Goal: Transaction & Acquisition: Purchase product/service

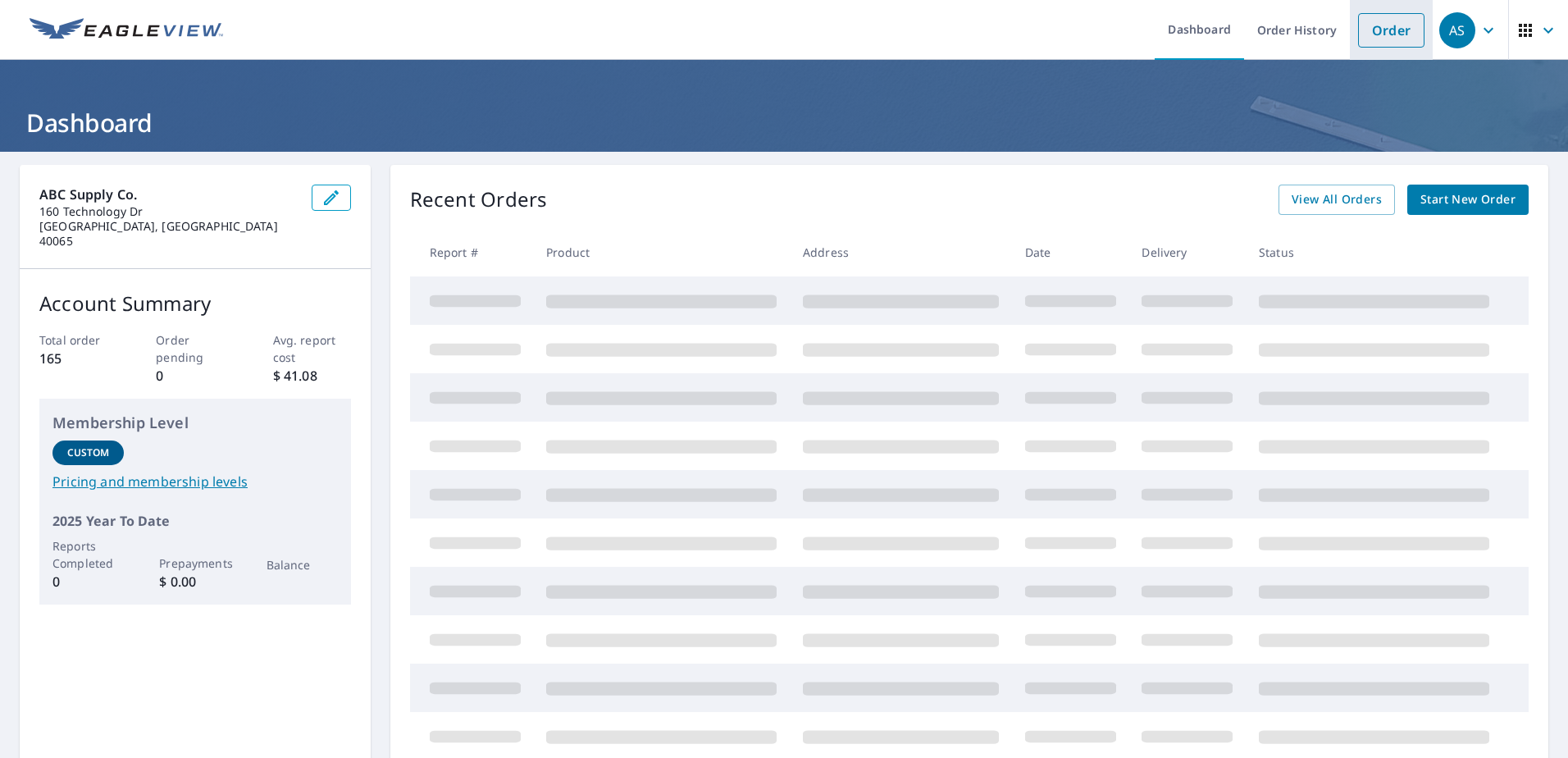
click at [1369, 32] on link "Order" at bounding box center [1391, 31] width 66 height 34
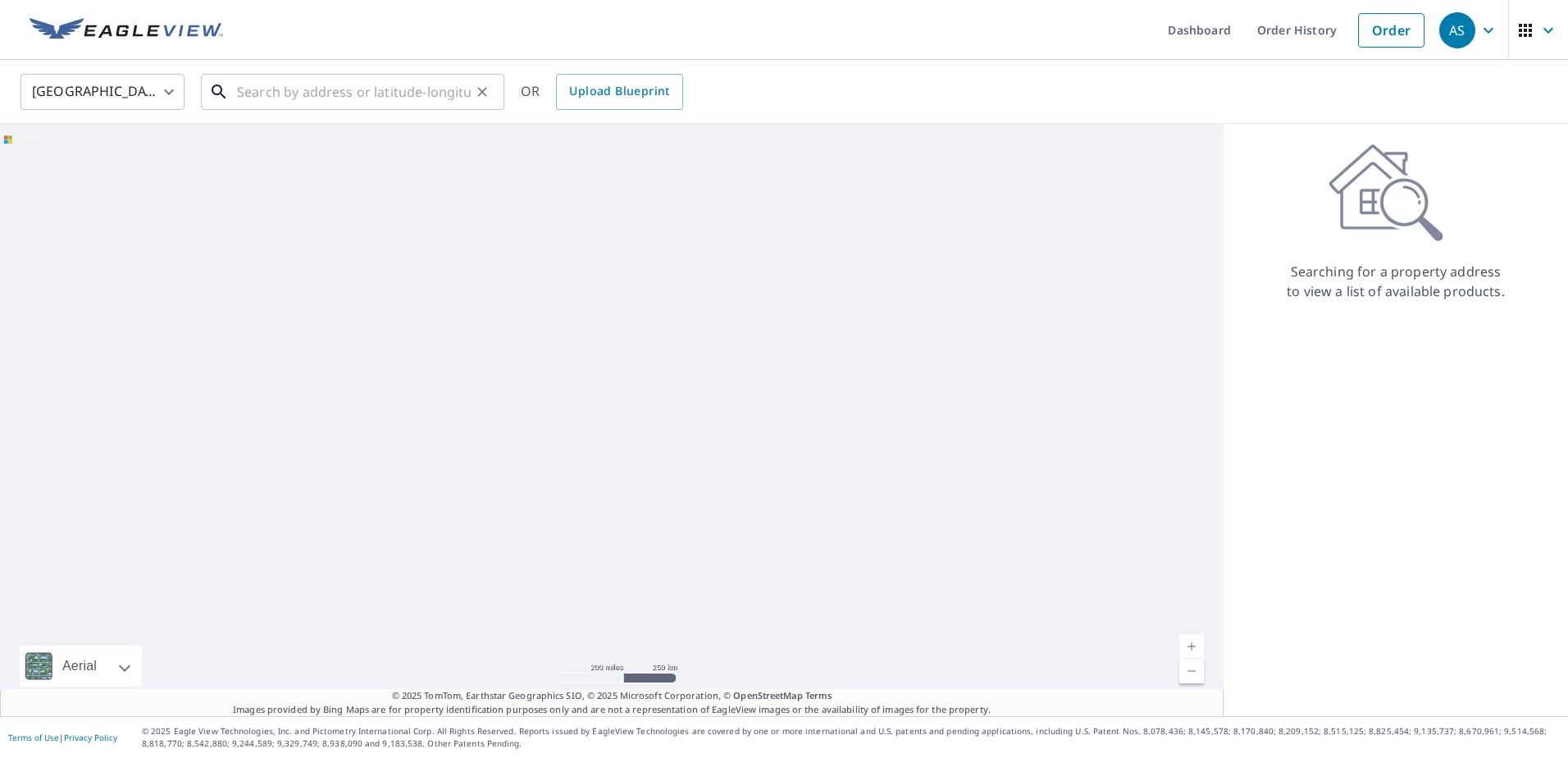
click at [308, 88] on input "text" at bounding box center [354, 92] width 233 height 46
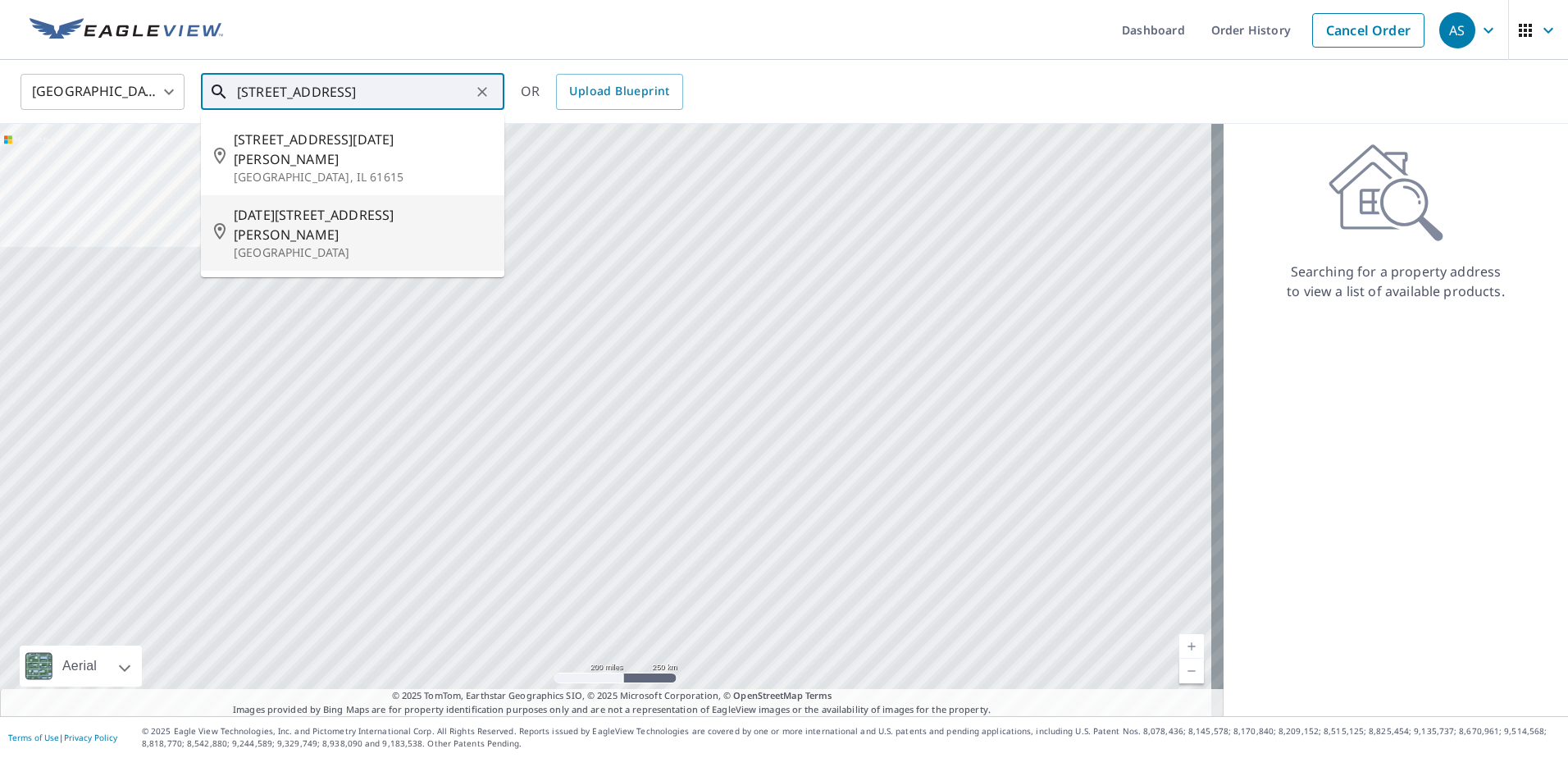
click at [301, 205] on span "[DATE][STREET_ADDRESS][PERSON_NAME]" at bounding box center [362, 225] width 258 height 40
type input "[DATE][STREET_ADDRESS][PERSON_NAME]"
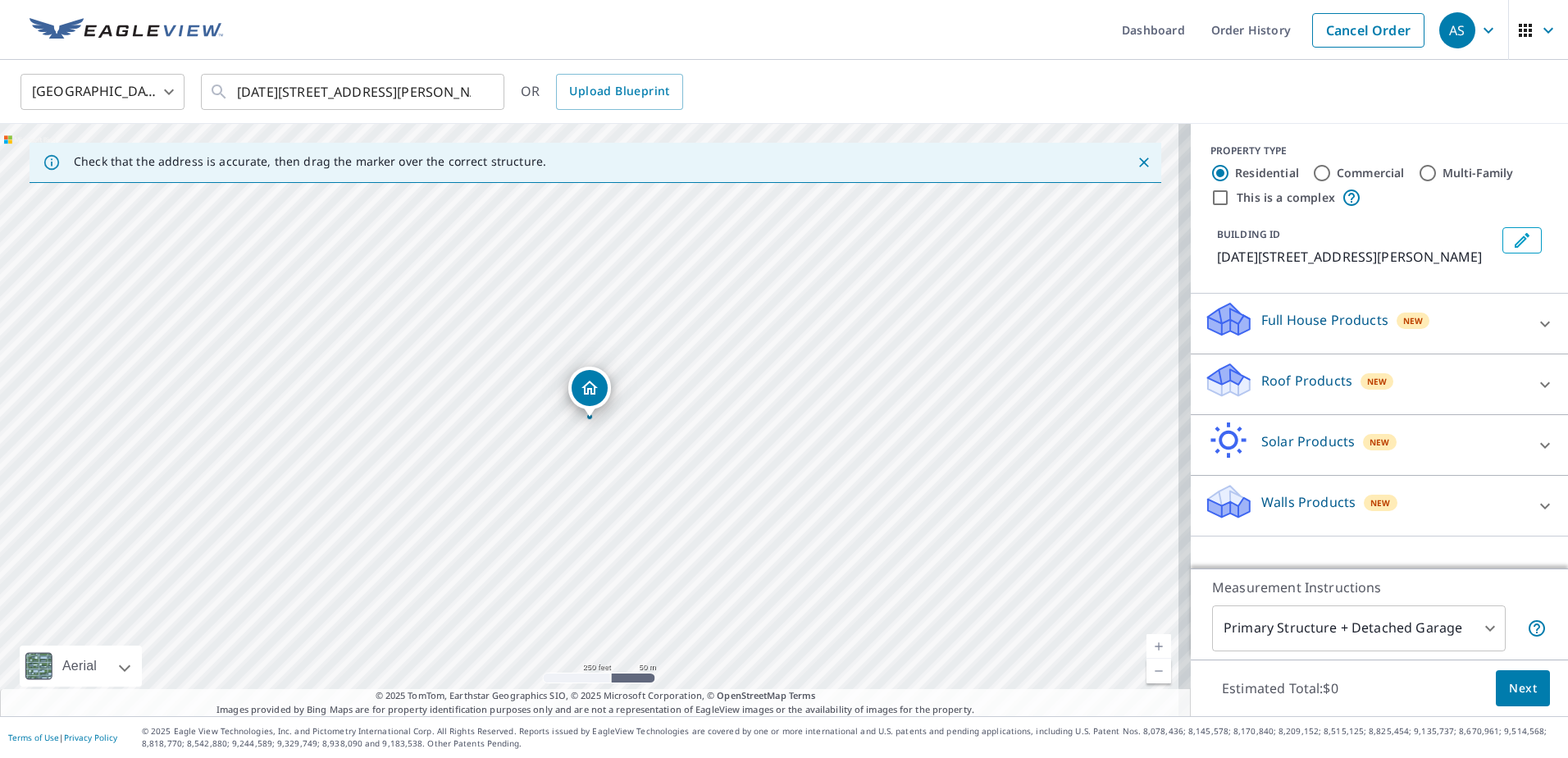
click at [1313, 173] on input "Commercial" at bounding box center [1322, 173] width 20 height 20
radio input "true"
type input "4"
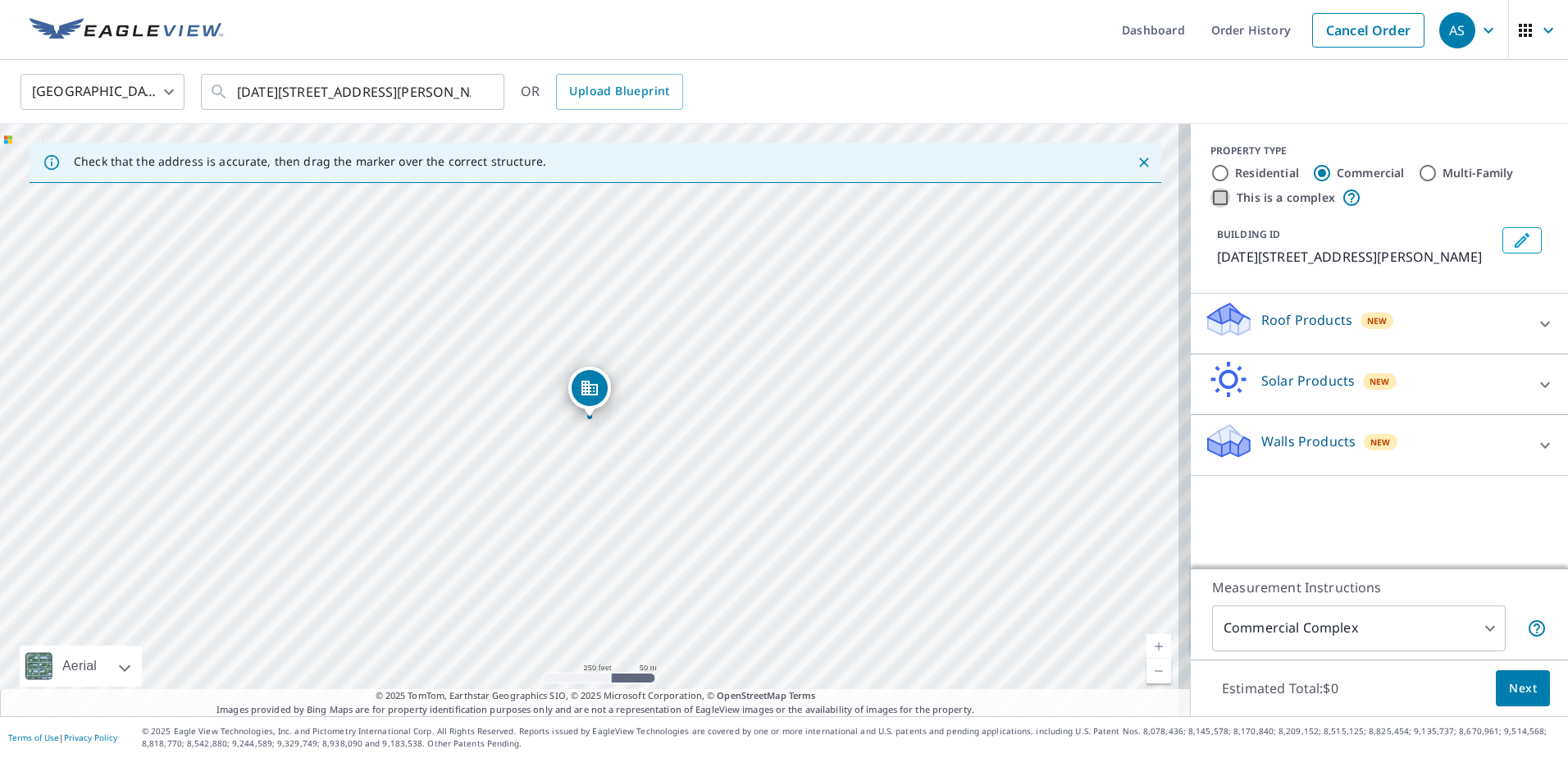
click at [1211, 200] on input "This is a complex" at bounding box center [1220, 198] width 20 height 20
checkbox input "true"
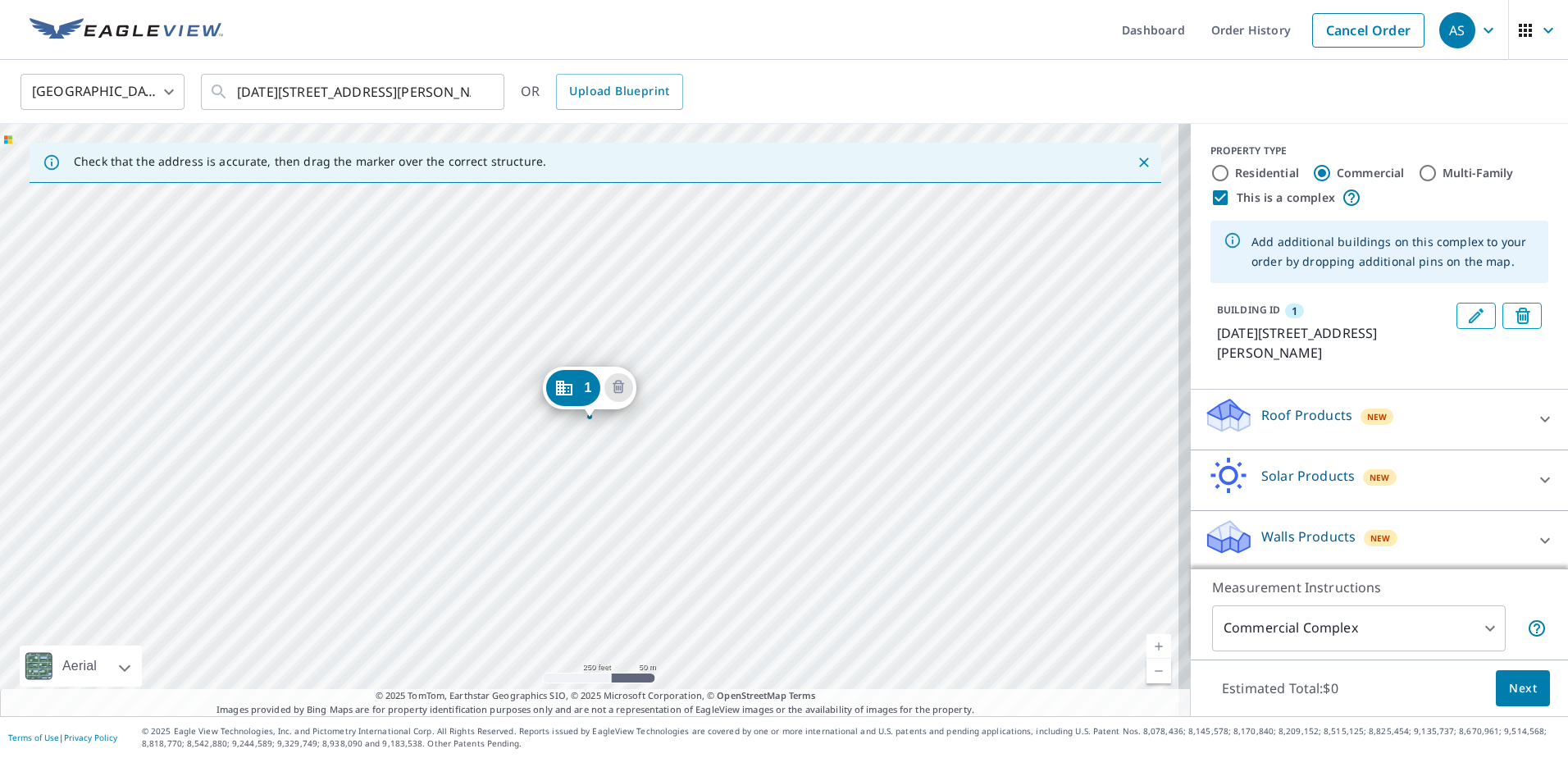
click at [1264, 410] on p "Roof Products" at bounding box center [1307, 415] width 91 height 20
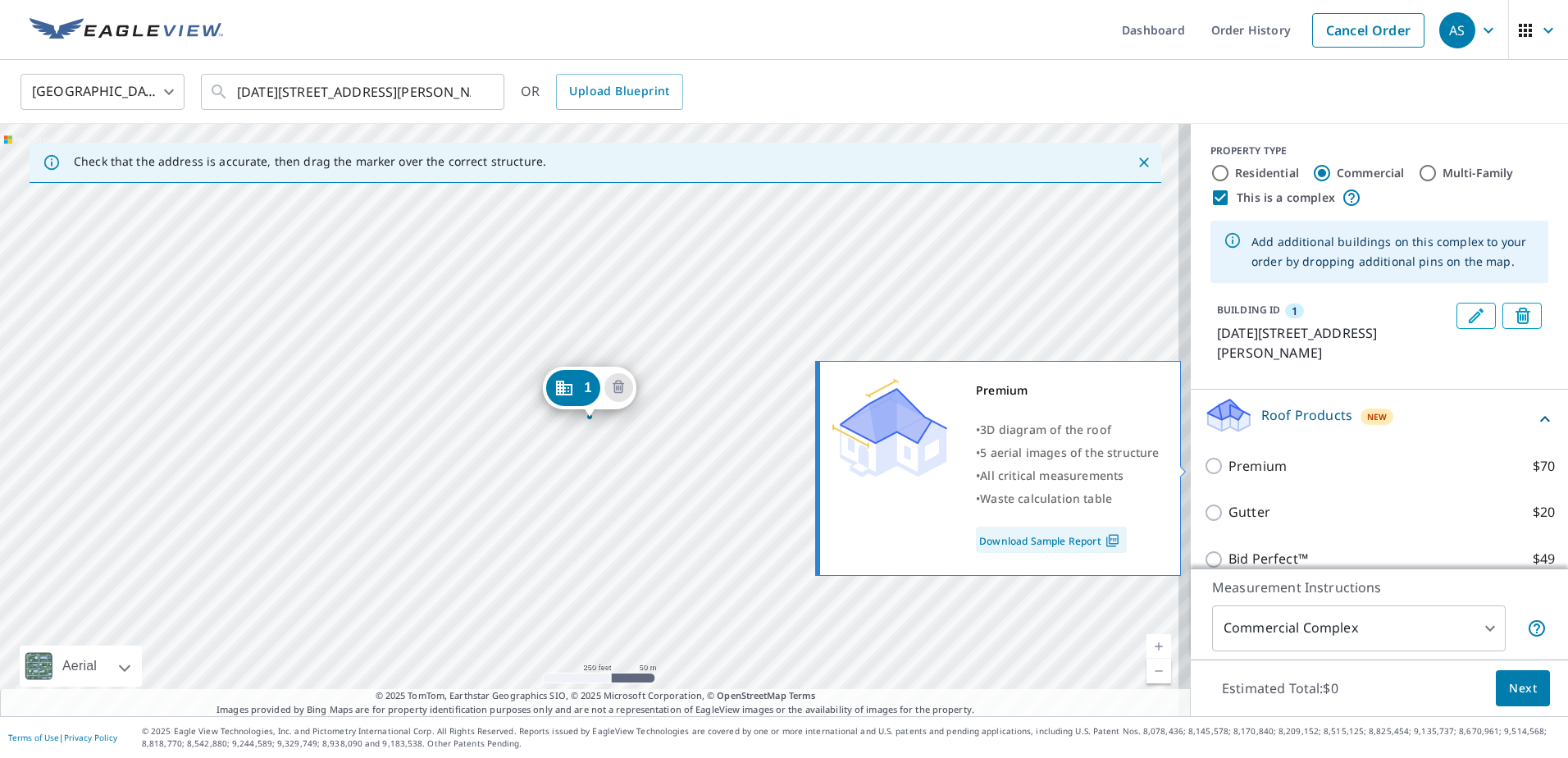
click at [1236, 469] on p "Premium" at bounding box center [1257, 466] width 58 height 21
click at [1229, 469] on input "Premium $70" at bounding box center [1216, 466] width 24 height 20
checkbox input "true"
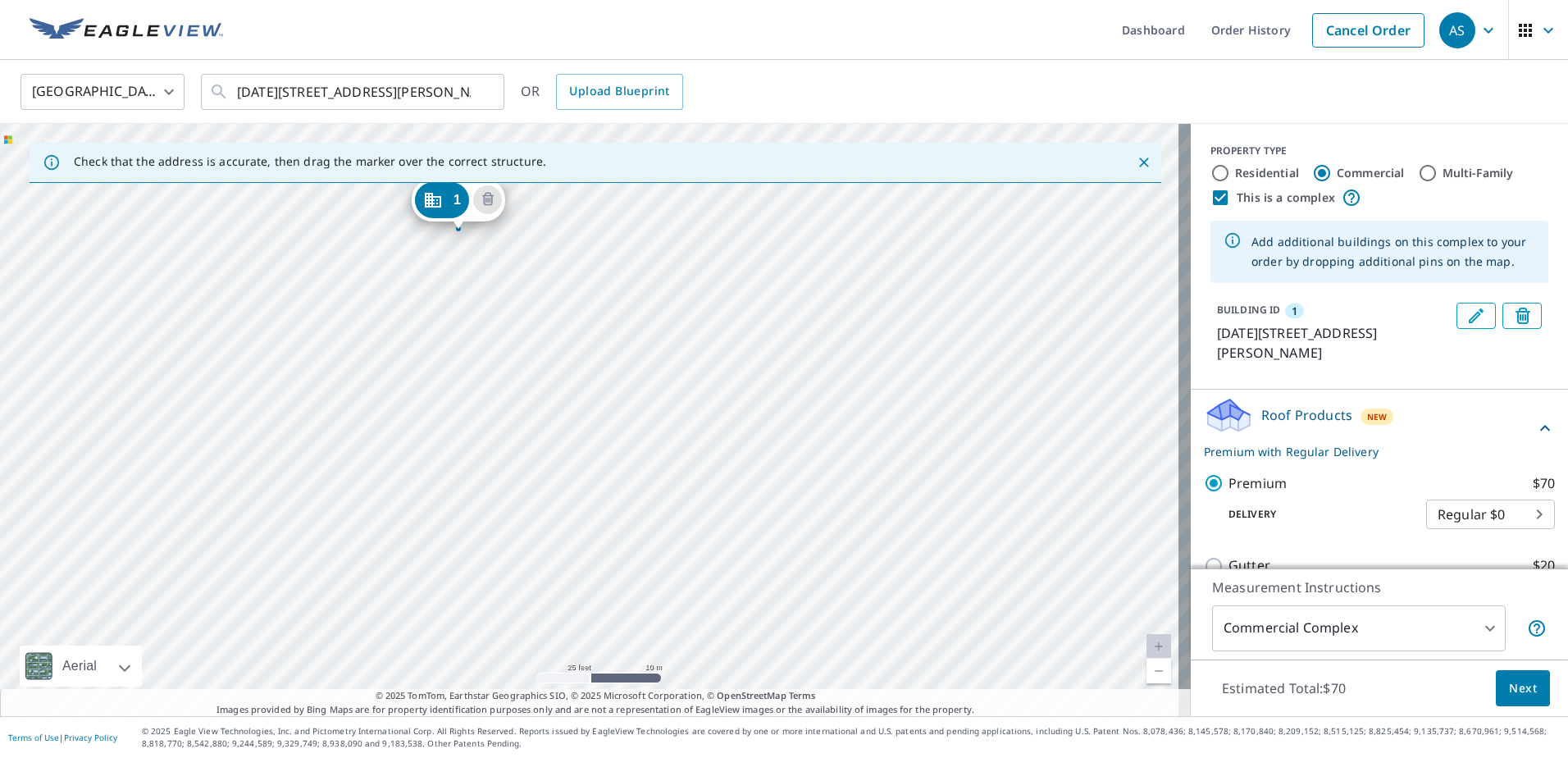
drag, startPoint x: 606, startPoint y: 416, endPoint x: 771, endPoint y: 197, distance: 274.2
click at [771, 197] on div "1 [DATE][STREET_ADDRESS][PERSON_NAME]" at bounding box center [595, 419] width 1191 height 592
drag, startPoint x: 782, startPoint y: 442, endPoint x: 793, endPoint y: 365, distance: 77.8
click at [793, 365] on div "1 [DATE][STREET_ADDRESS][PERSON_NAME]" at bounding box center [595, 419] width 1191 height 592
drag, startPoint x: 787, startPoint y: 297, endPoint x: 772, endPoint y: 548, distance: 251.4
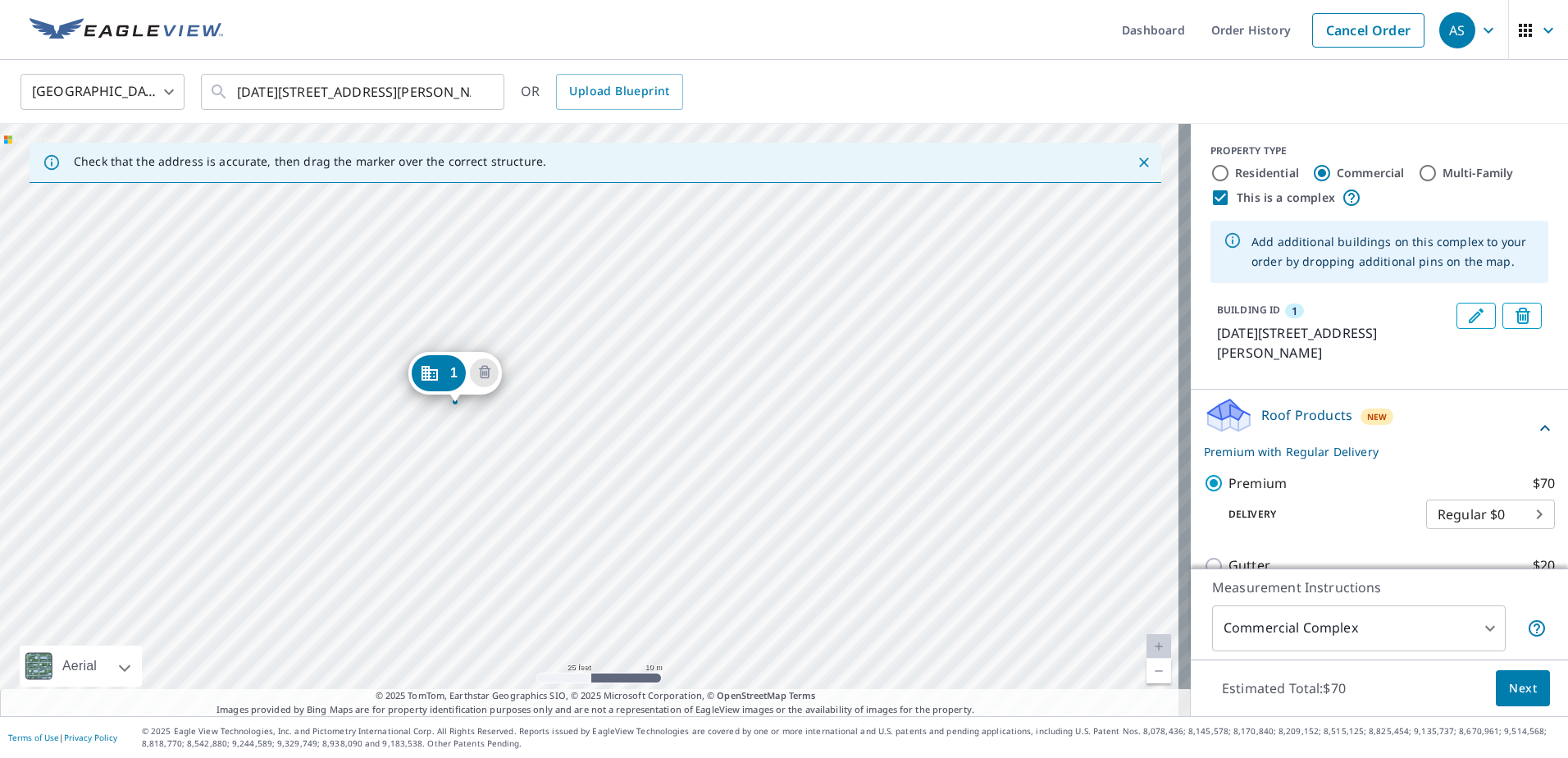
click at [772, 548] on div "1 [DATE][STREET_ADDRESS][PERSON_NAME]" at bounding box center [595, 419] width 1191 height 592
drag, startPoint x: 630, startPoint y: 306, endPoint x: 651, endPoint y: 137, distance: 170.3
click at [651, 137] on div "1 [DATE][STREET_ADDRESS][PERSON_NAME]" at bounding box center [595, 419] width 1191 height 592
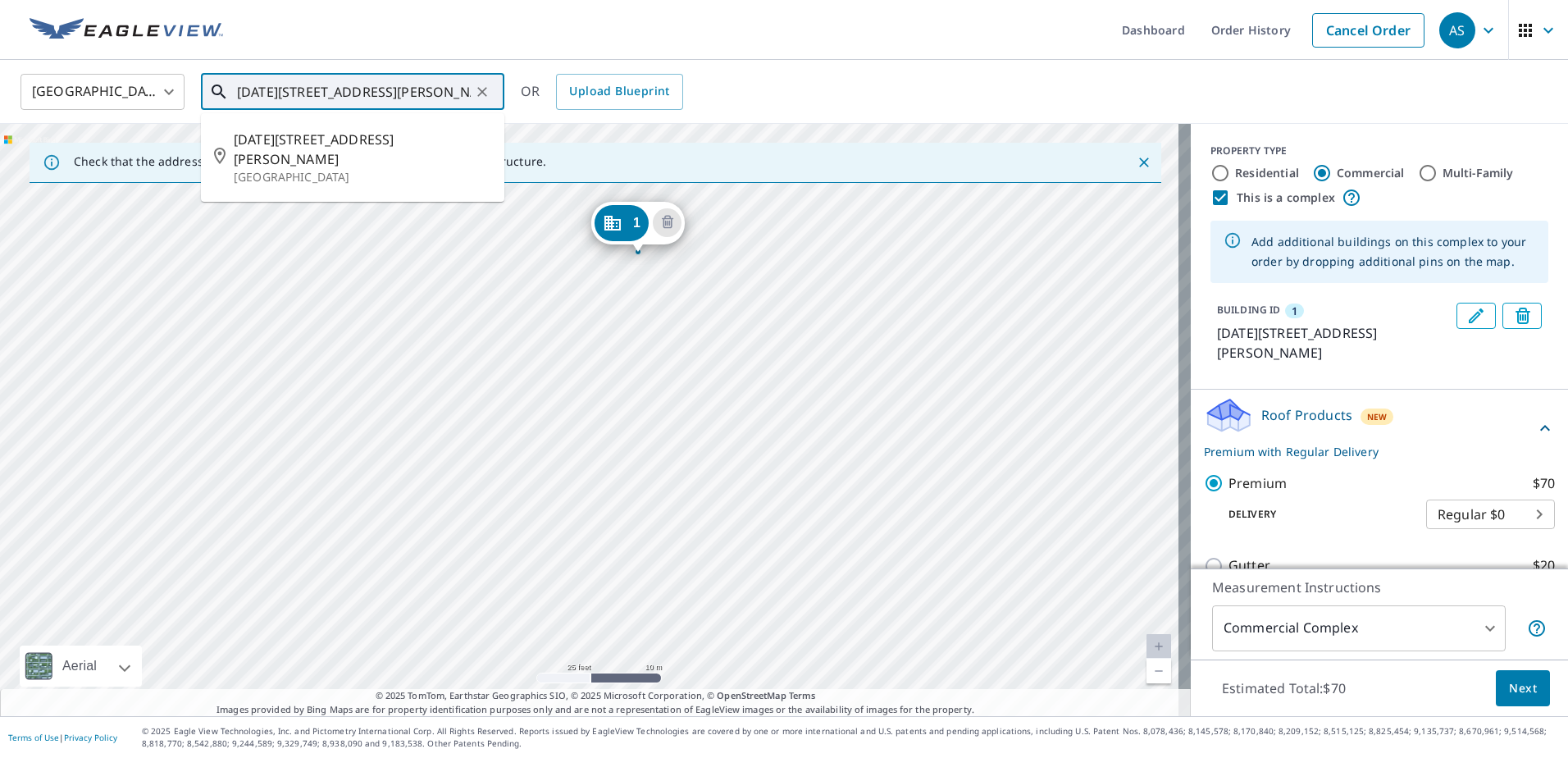
drag, startPoint x: 265, startPoint y: 90, endPoint x: 143, endPoint y: 107, distance: 123.2
click at [134, 107] on div "[GEOGRAPHIC_DATA] [GEOGRAPHIC_DATA] ​ [DATE][STREET_ADDRESS][PERSON_NAME] ​ [DA…" at bounding box center [778, 91] width 1540 height 39
type input "[DATE][STREET_ADDRESS][PERSON_NAME]"
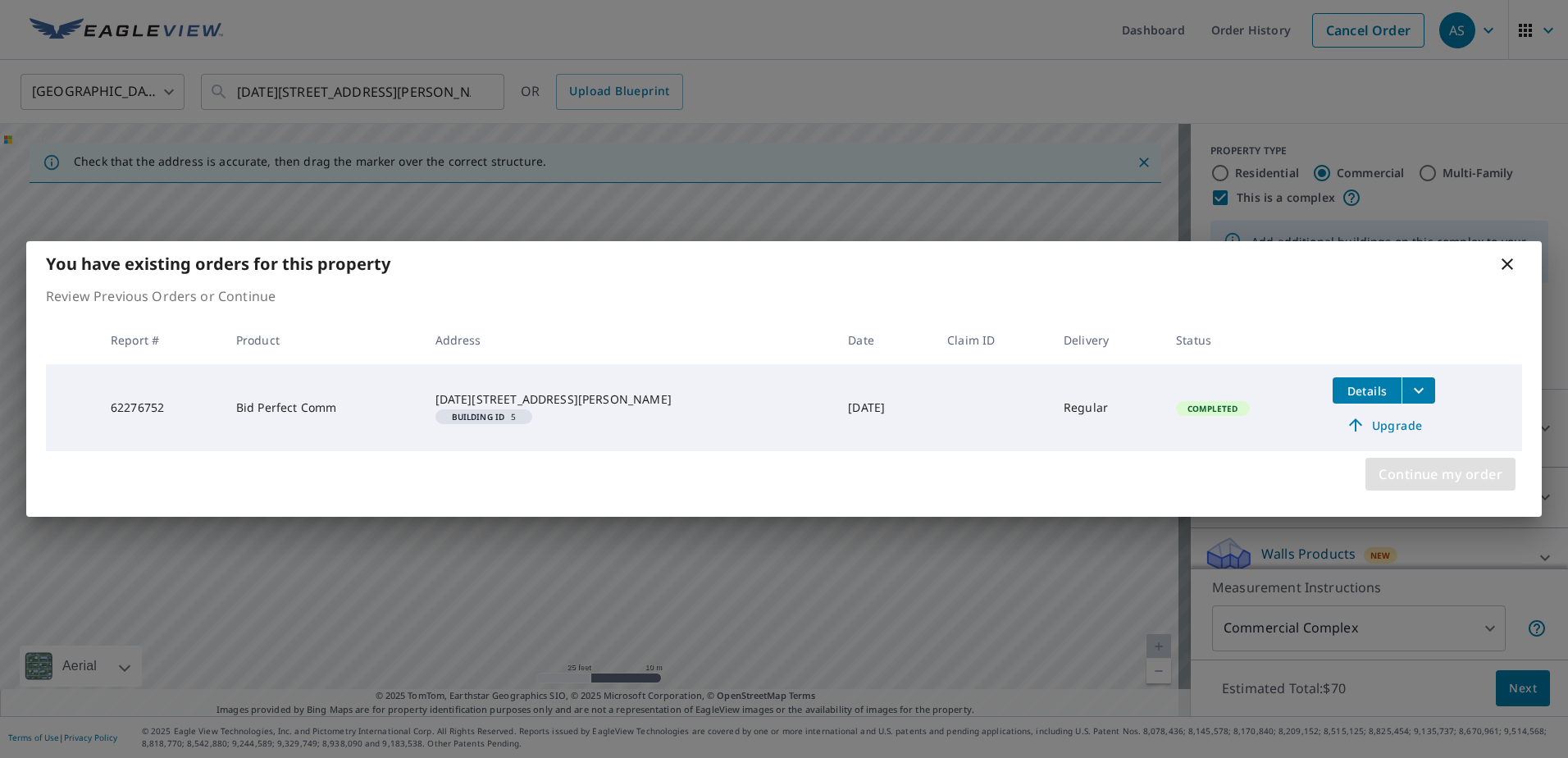
click at [1471, 476] on span "Continue my order" at bounding box center [1440, 474] width 124 height 23
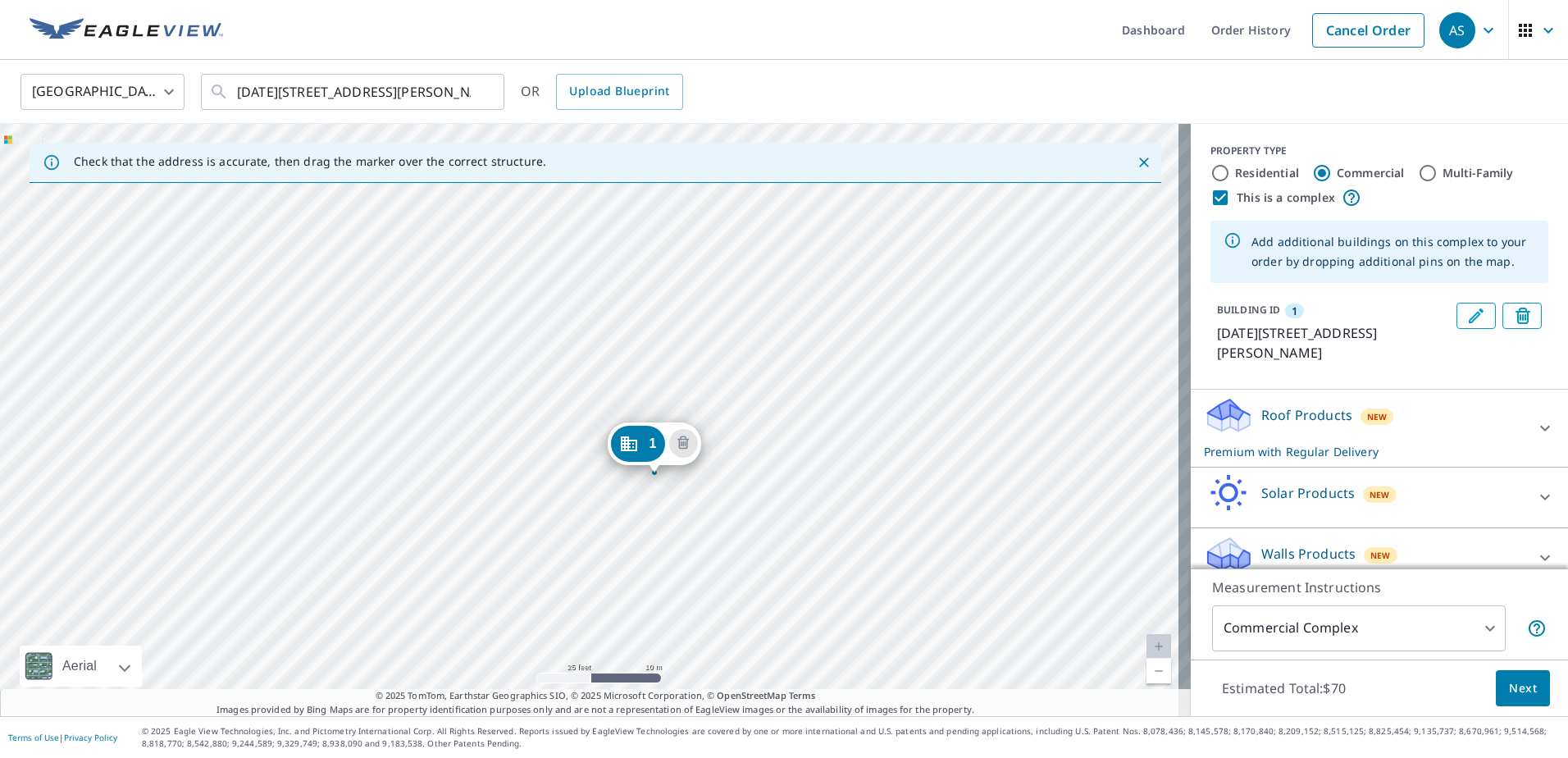
drag, startPoint x: 734, startPoint y: 386, endPoint x: 799, endPoint y: 442, distance: 85.8
click at [799, 442] on div "1 [DATE][STREET_ADDRESS][PERSON_NAME]" at bounding box center [595, 419] width 1191 height 592
drag, startPoint x: 626, startPoint y: 423, endPoint x: 858, endPoint y: 488, distance: 240.9
click at [858, 488] on div "1 [DATE][STREET_ADDRESS][PERSON_NAME]" at bounding box center [595, 419] width 1191 height 592
drag, startPoint x: 489, startPoint y: 373, endPoint x: 702, endPoint y: 436, distance: 222.1
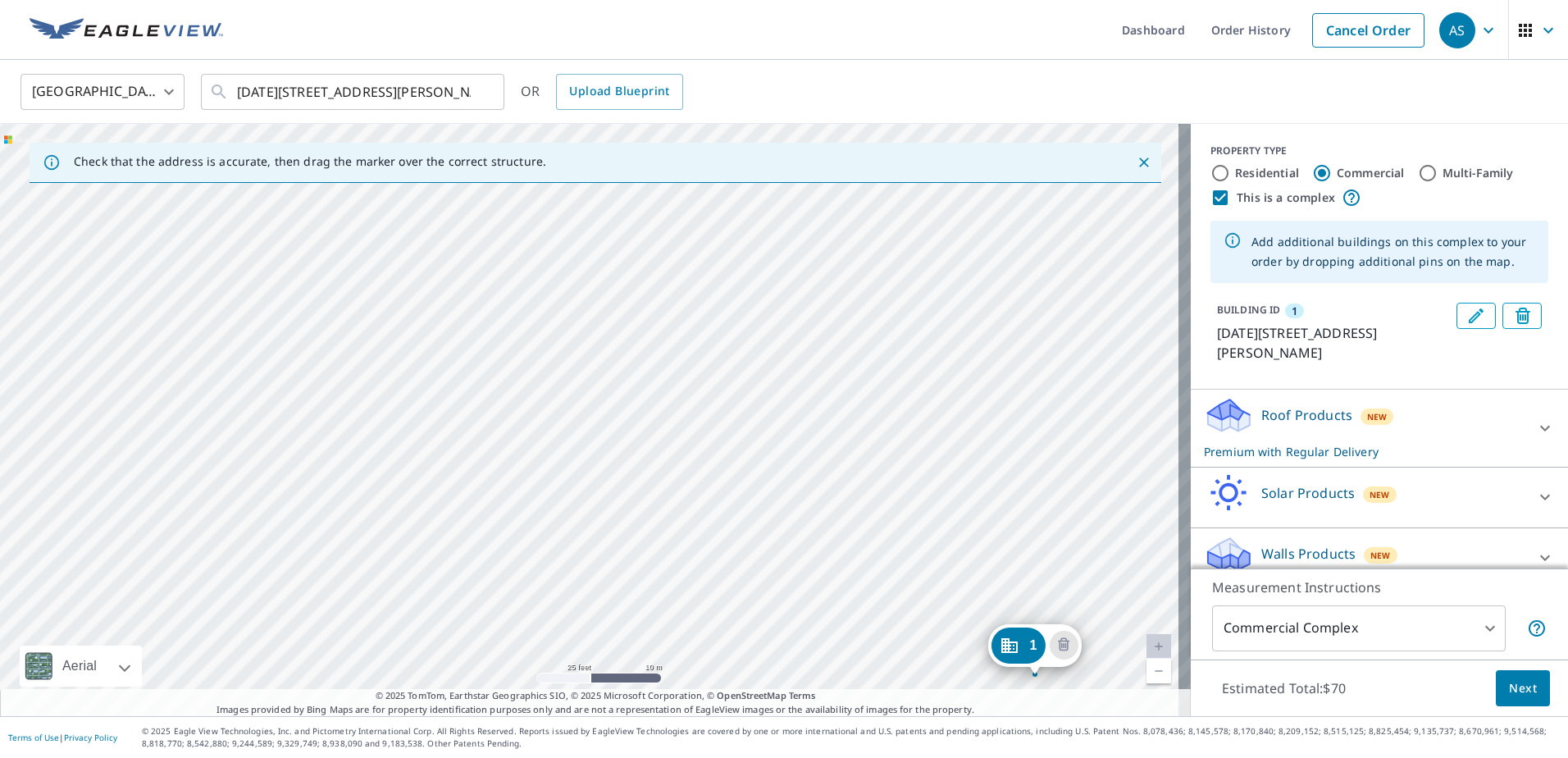
click at [702, 436] on div "1 [DATE][STREET_ADDRESS][PERSON_NAME]" at bounding box center [595, 419] width 1191 height 592
drag, startPoint x: 736, startPoint y: 504, endPoint x: 317, endPoint y: 322, distance: 456.8
click at [317, 322] on div "1 [DATE][STREET_ADDRESS][PERSON_NAME]" at bounding box center [595, 419] width 1191 height 592
drag, startPoint x: 668, startPoint y: 273, endPoint x: 773, endPoint y: 183, distance: 138.3
click at [773, 183] on div "Check that the address is accurate, then drag the marker over the correct struc…" at bounding box center [595, 419] width 1191 height 592
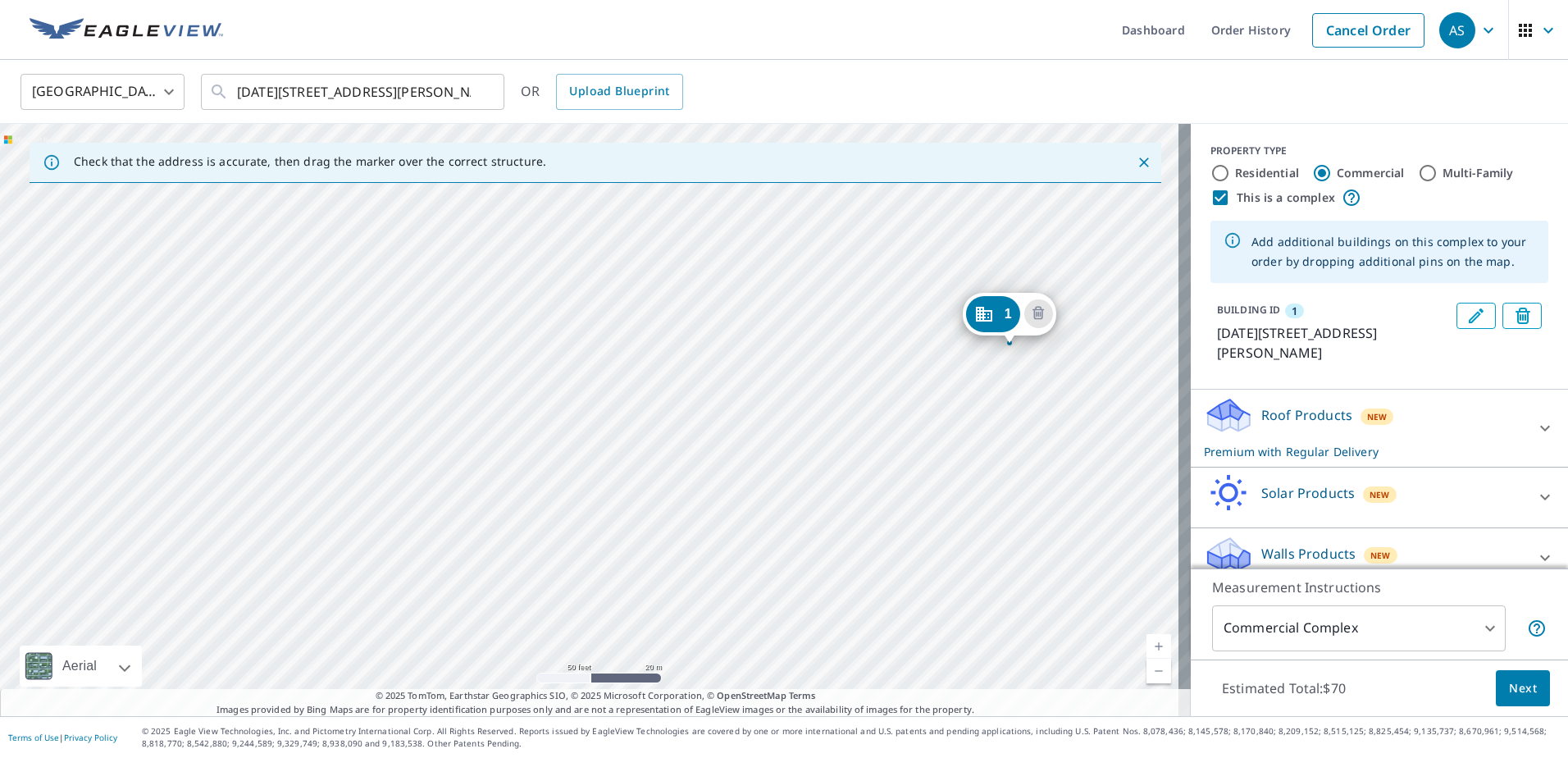
click at [771, 154] on div "Check that the address is accurate, then drag the marker over the correct struc…" at bounding box center [595, 163] width 1132 height 40
click at [641, 177] on div "Check that the address is accurate, then drag the marker over the correct struc…" at bounding box center [595, 163] width 1132 height 40
click at [643, 189] on div "1 [DATE][STREET_ADDRESS][PERSON_NAME]" at bounding box center [595, 419] width 1191 height 592
click at [496, 573] on div "1 [DATE][STREET_ADDRESS][PERSON_NAME]" at bounding box center [595, 419] width 1191 height 592
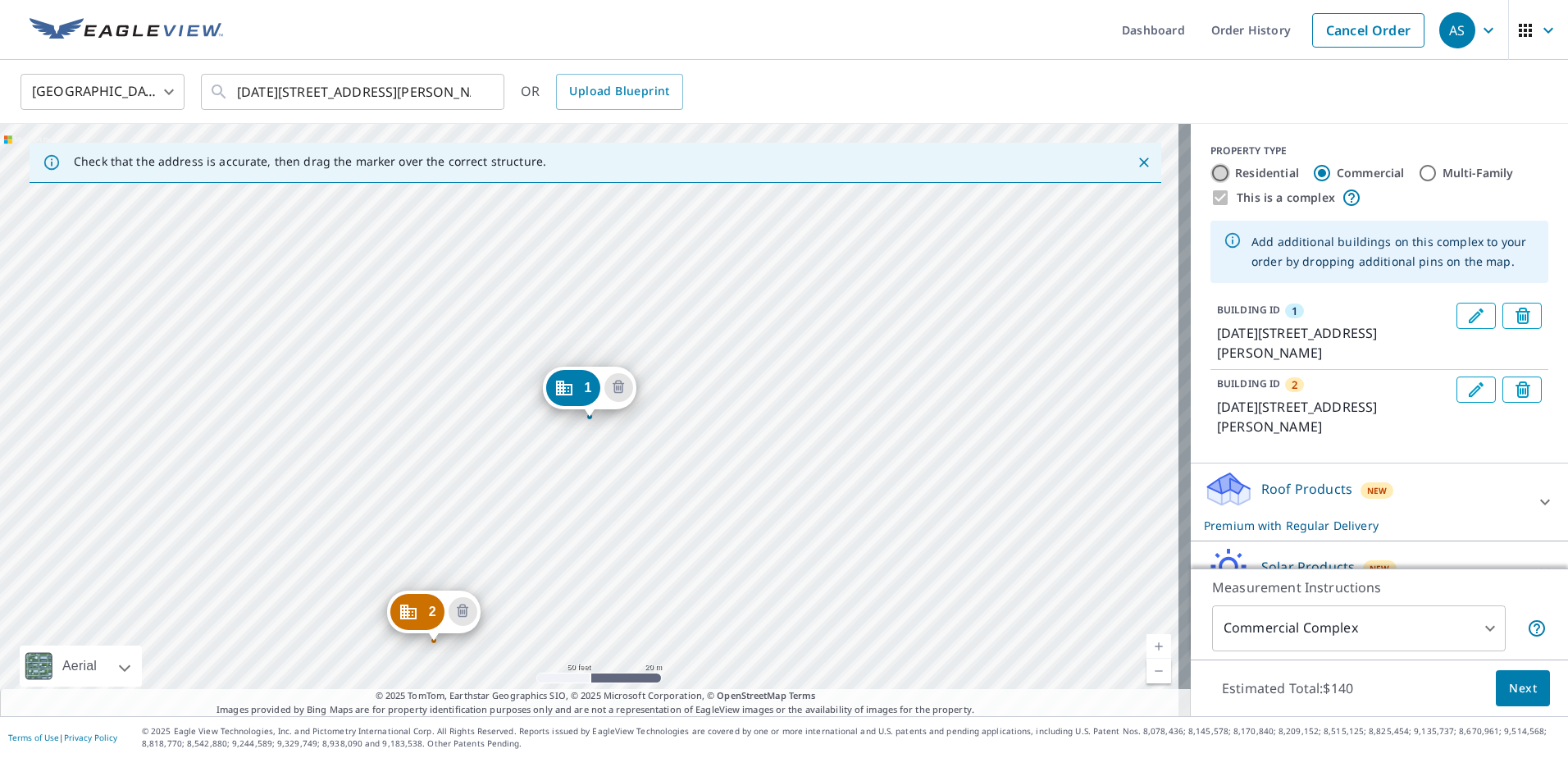
click at [1213, 172] on input "Residential" at bounding box center [1220, 173] width 20 height 20
radio input "true"
type input "1"
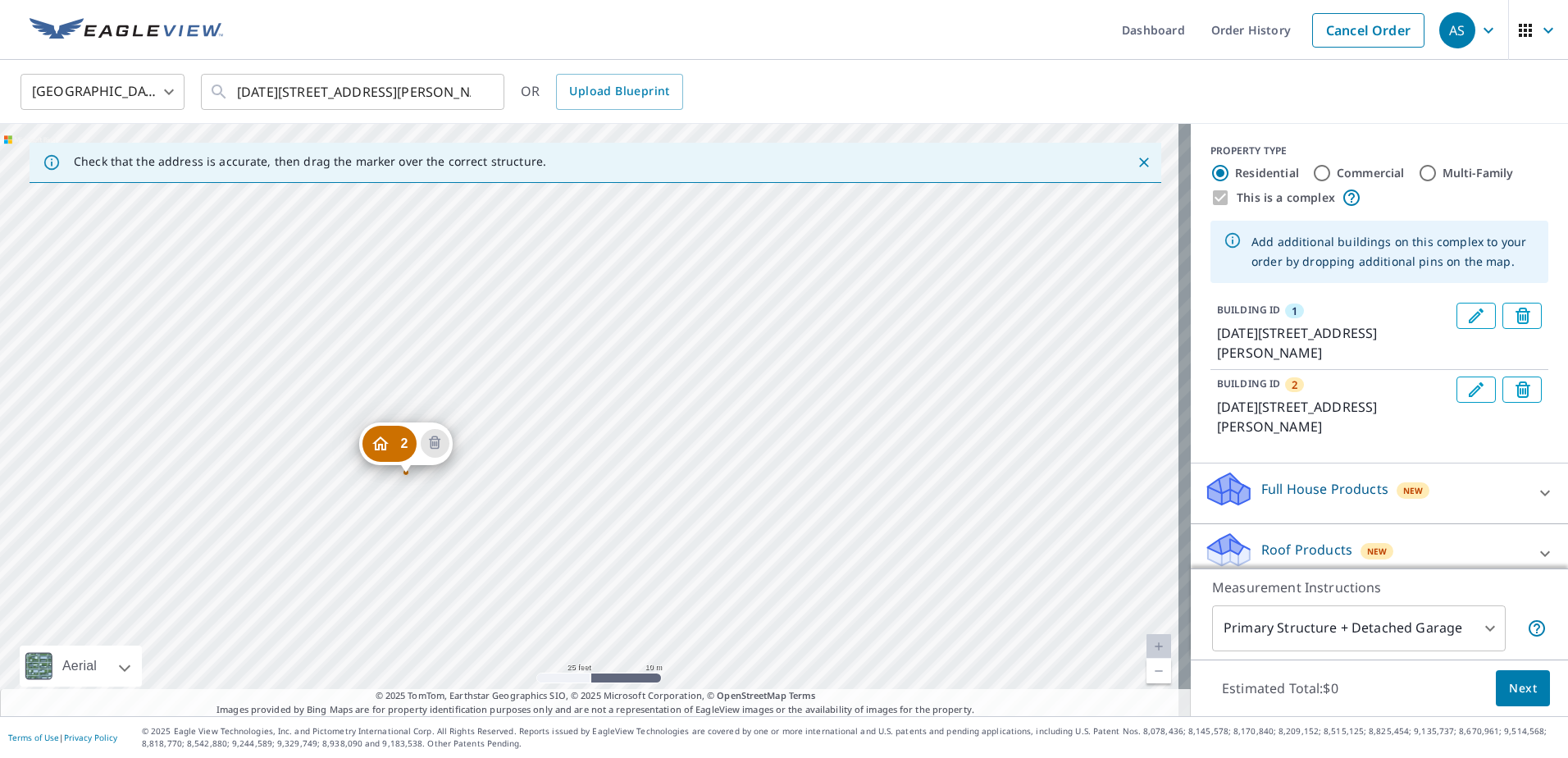
drag, startPoint x: 660, startPoint y: 257, endPoint x: 690, endPoint y: 119, distance: 141.2
click at [690, 119] on div "[GEOGRAPHIC_DATA] [GEOGRAPHIC_DATA] ​ [DATE][STREET_ADDRESS][PERSON_NAME] ​ OR …" at bounding box center [784, 388] width 1568 height 657
drag, startPoint x: 736, startPoint y: 280, endPoint x: 605, endPoint y: 535, distance: 286.7
click at [605, 535] on div "2 [DATE][STREET_ADDRESS][PERSON_NAME] 1 [DATE][STREET_ADDRESS][PERSON_NAME]" at bounding box center [595, 419] width 1191 height 592
drag, startPoint x: 736, startPoint y: 454, endPoint x: 751, endPoint y: 392, distance: 63.8
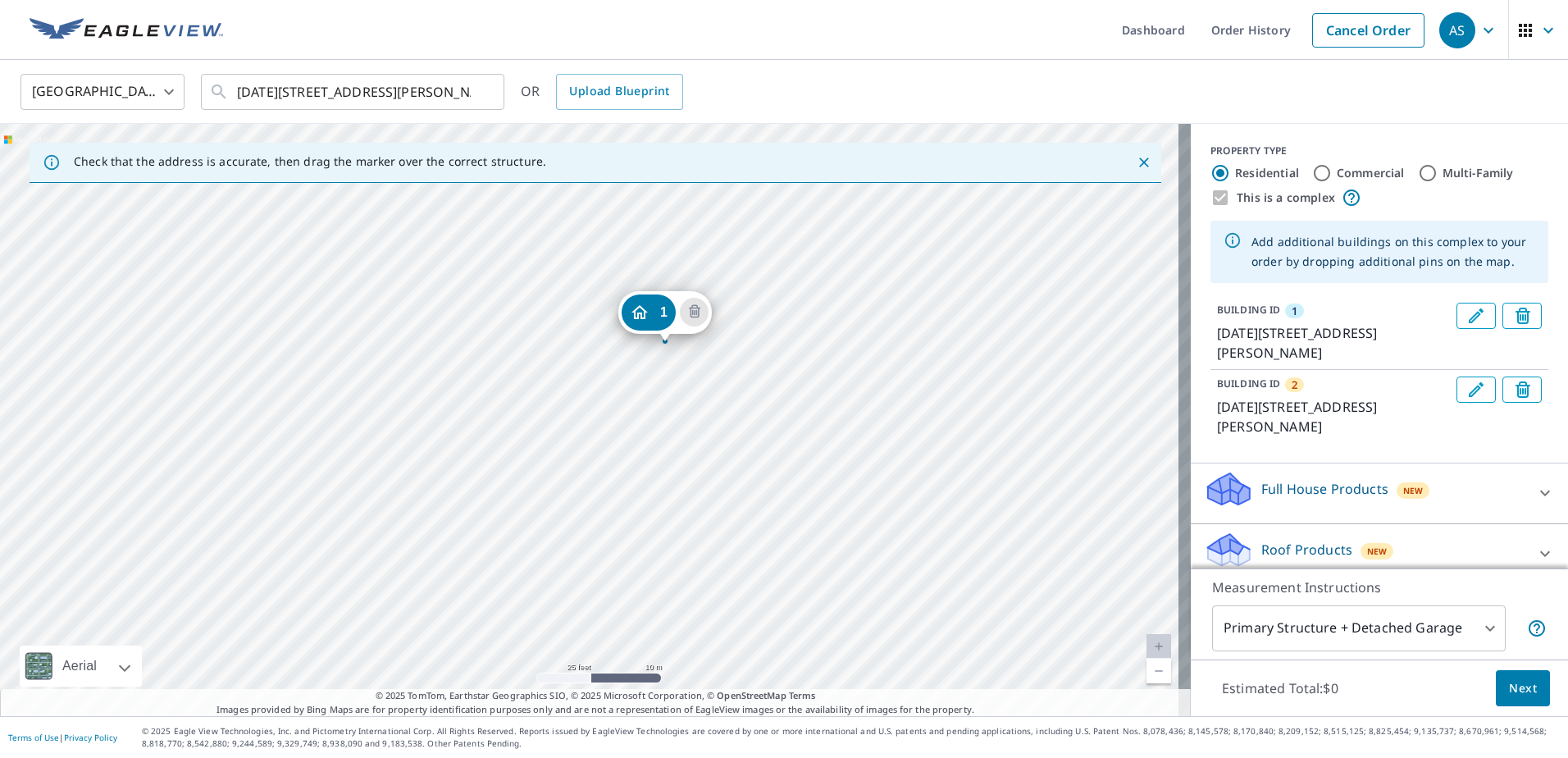
click at [751, 392] on div "2 [DATE][STREET_ADDRESS][PERSON_NAME] 1 [DATE][STREET_ADDRESS][PERSON_NAME]" at bounding box center [595, 419] width 1191 height 592
drag, startPoint x: 724, startPoint y: 400, endPoint x: 795, endPoint y: 229, distance: 185.2
click at [795, 229] on div "2 [DATE][STREET_ADDRESS][PERSON_NAME] 1 [DATE][STREET_ADDRESS][PERSON_NAME]" at bounding box center [595, 419] width 1191 height 592
drag, startPoint x: 788, startPoint y: 251, endPoint x: 674, endPoint y: 540, distance: 310.7
click at [674, 540] on div "2 [DATE][STREET_ADDRESS][PERSON_NAME] 1 [DATE][STREET_ADDRESS][PERSON_NAME]" at bounding box center [595, 419] width 1191 height 592
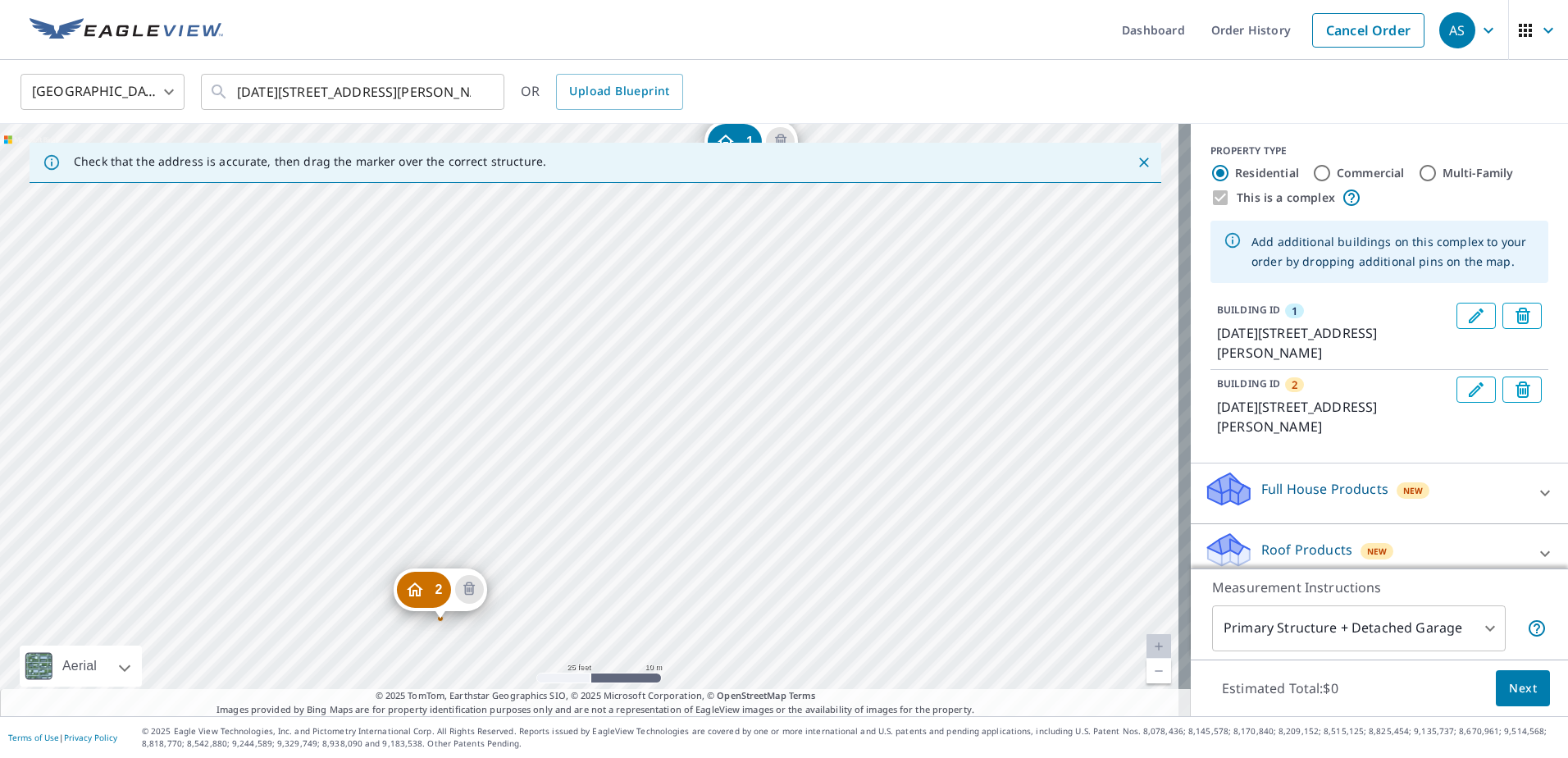
drag, startPoint x: 694, startPoint y: 386, endPoint x: 748, endPoint y: 256, distance: 140.8
click at [748, 256] on div "2 [DATE][STREET_ADDRESS][PERSON_NAME] 1 [DATE][STREET_ADDRESS][PERSON_NAME]" at bounding box center [595, 419] width 1191 height 592
click at [1516, 392] on icon "Delete building 2" at bounding box center [1526, 392] width 20 height 20
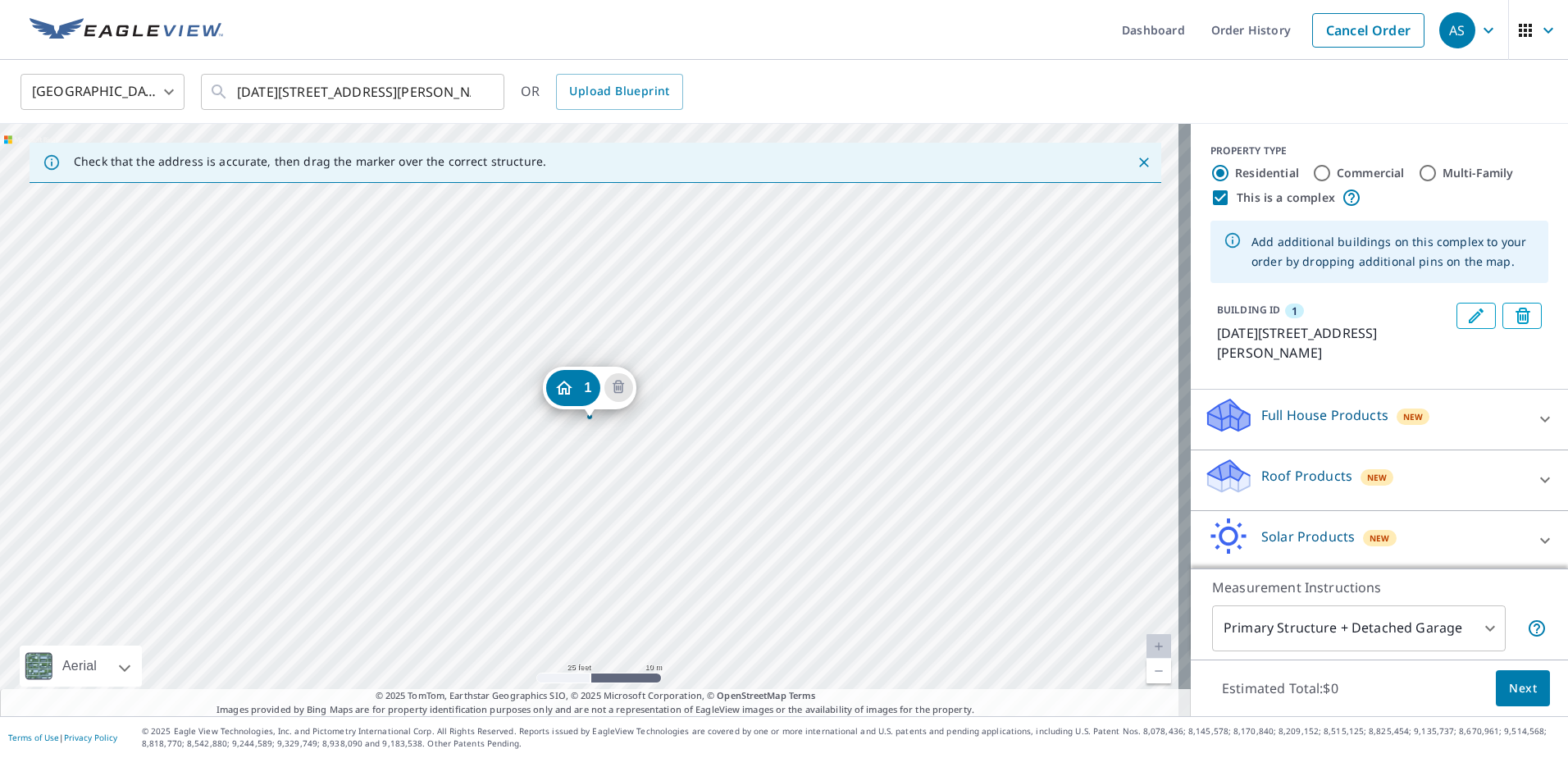
click at [1282, 478] on p "Roof Products" at bounding box center [1307, 476] width 91 height 20
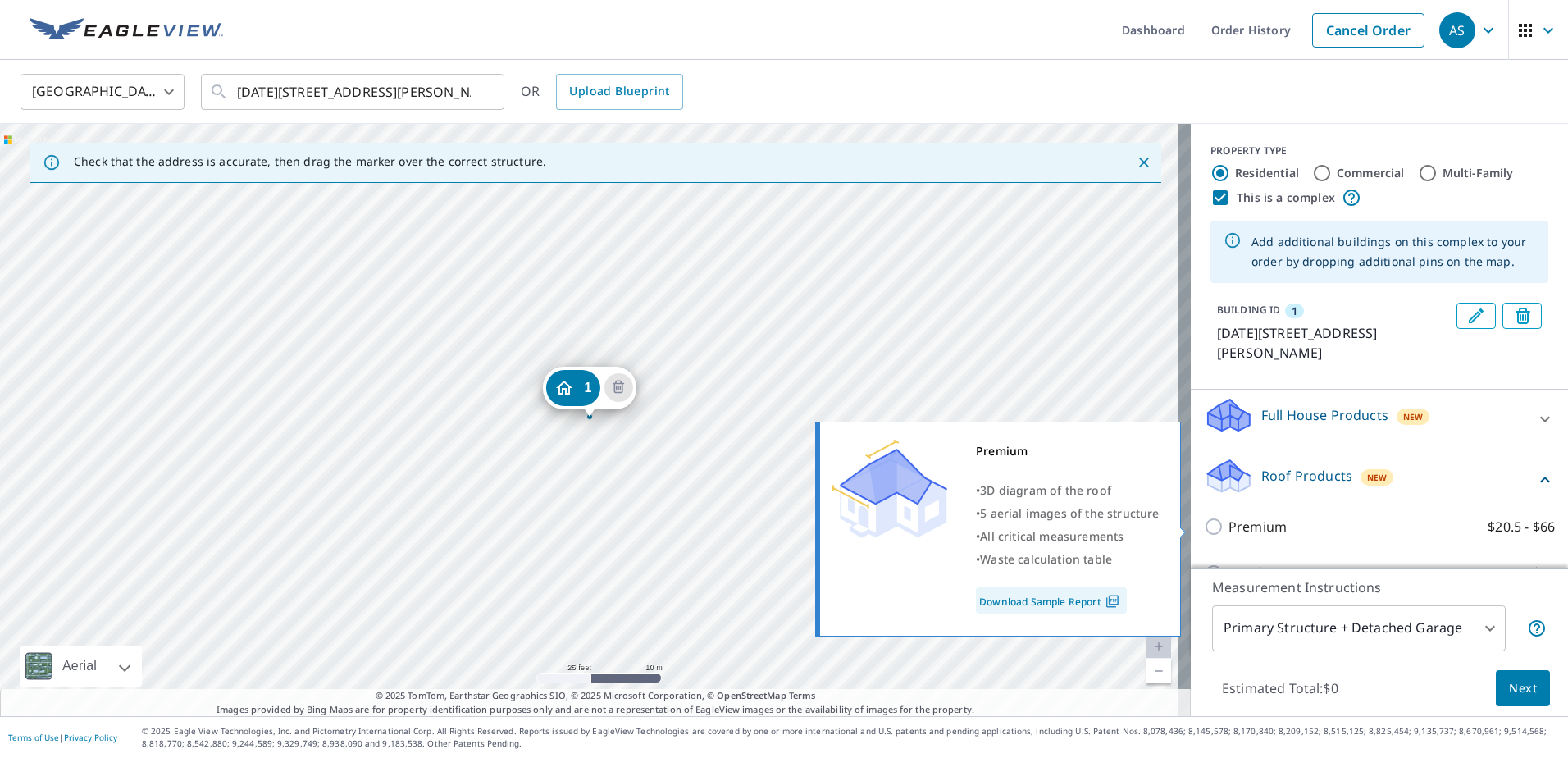
click at [1254, 520] on p "Premium" at bounding box center [1257, 526] width 58 height 21
click at [1229, 520] on input "Premium $20.5 - $66" at bounding box center [1216, 526] width 24 height 20
checkbox input "true"
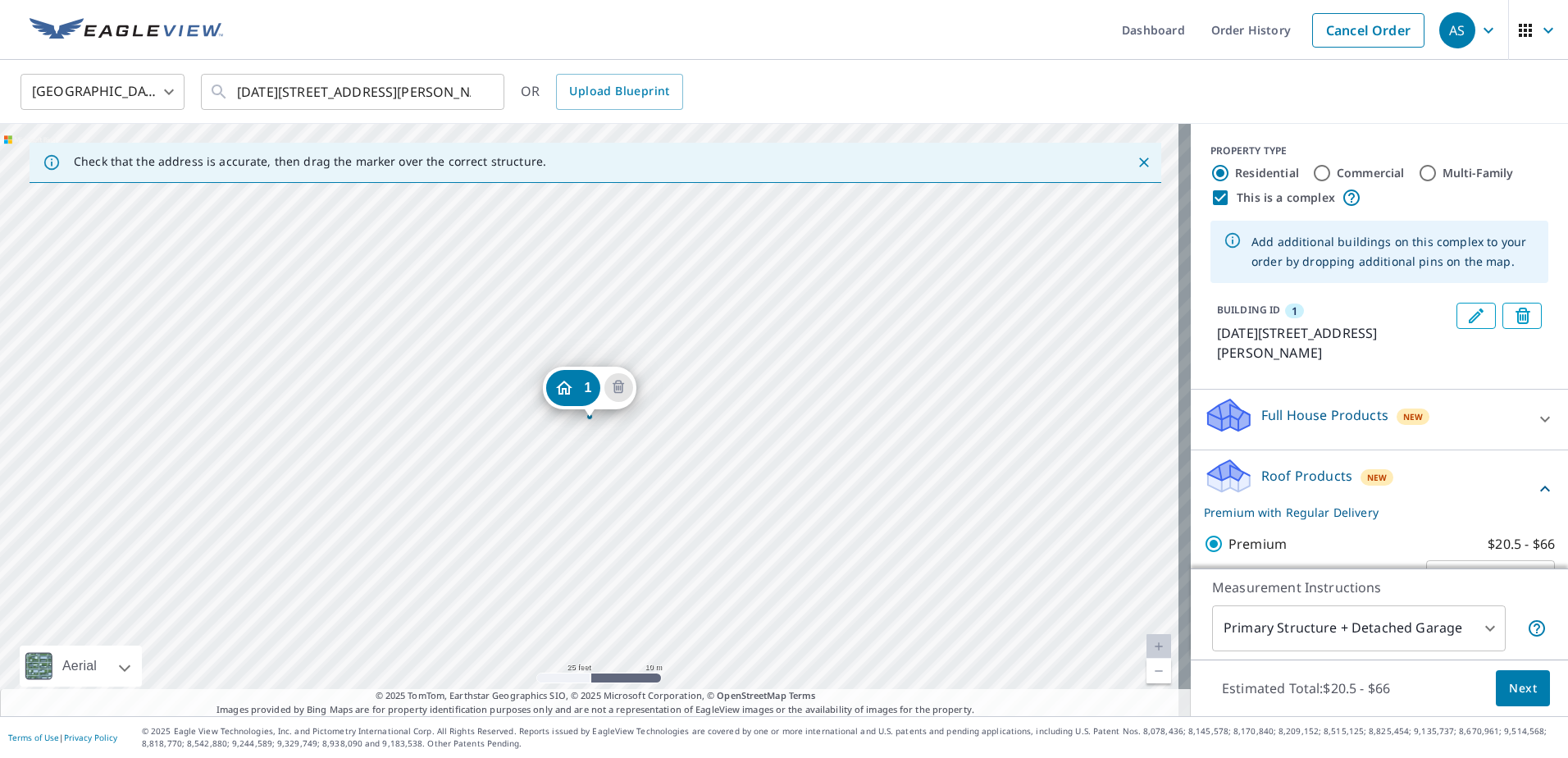
click at [1512, 688] on span "Next" at bounding box center [1523, 688] width 28 height 21
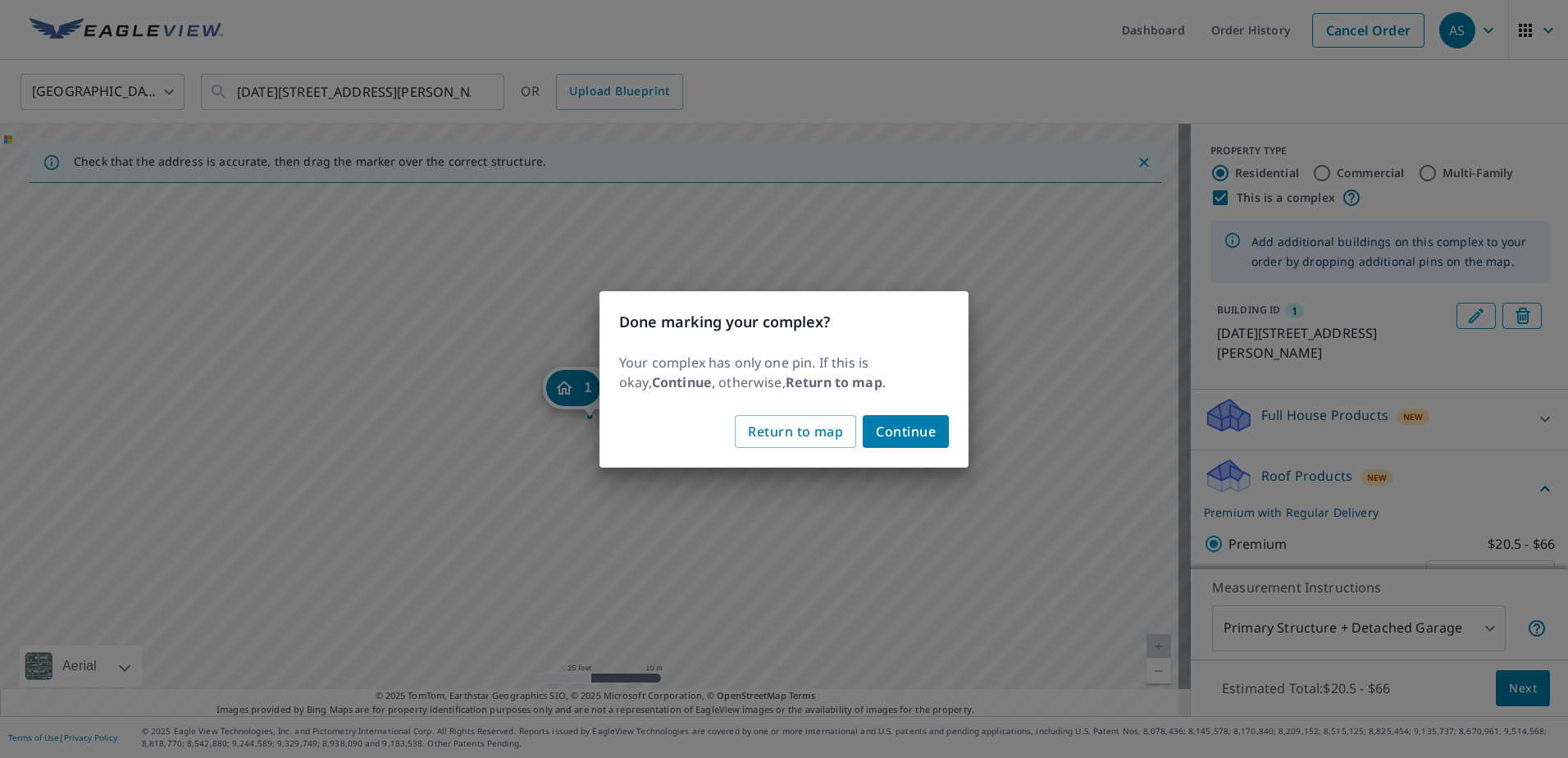
click at [938, 435] on button "Continue" at bounding box center [906, 431] width 86 height 33
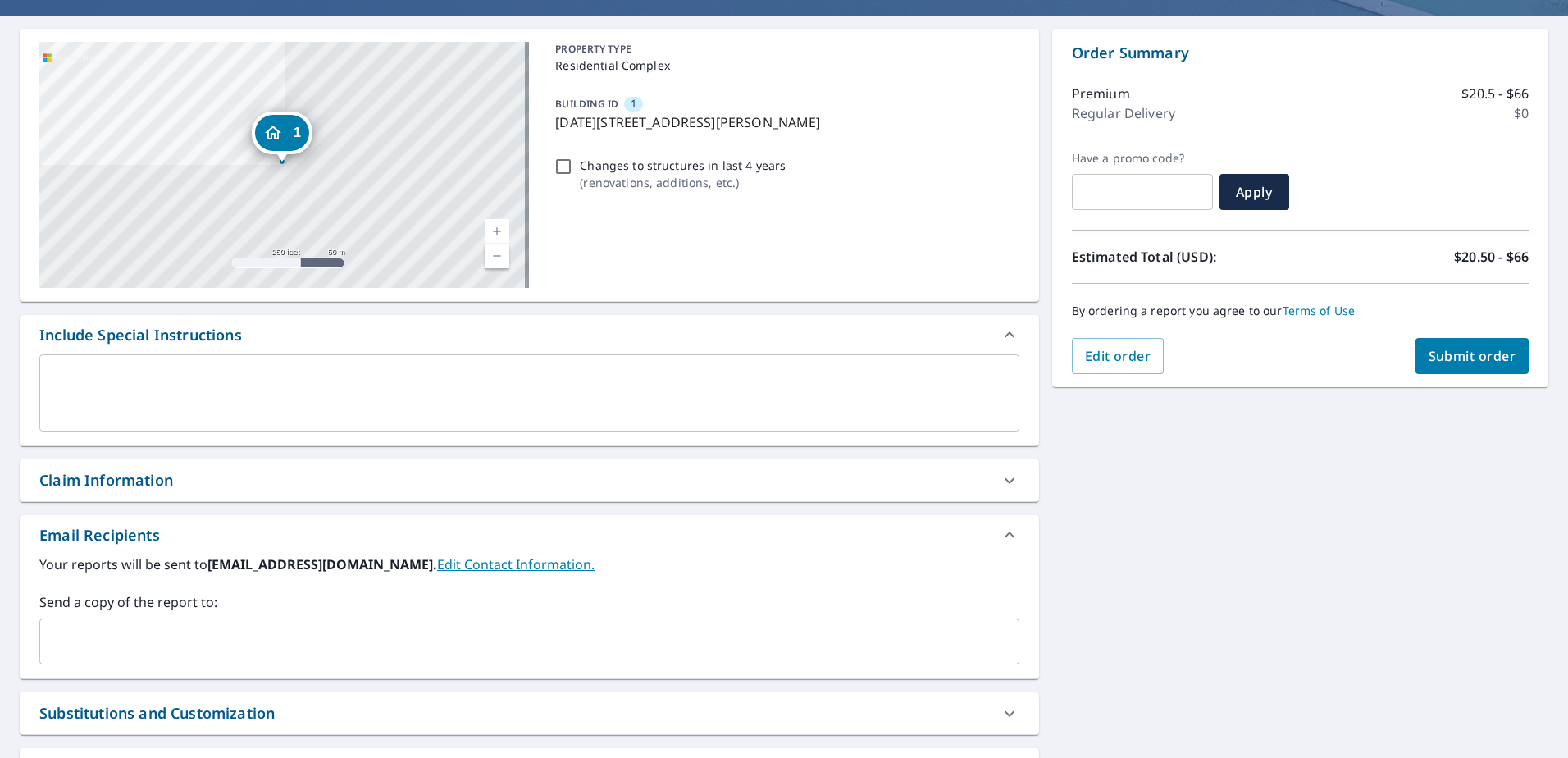
scroll to position [164, 0]
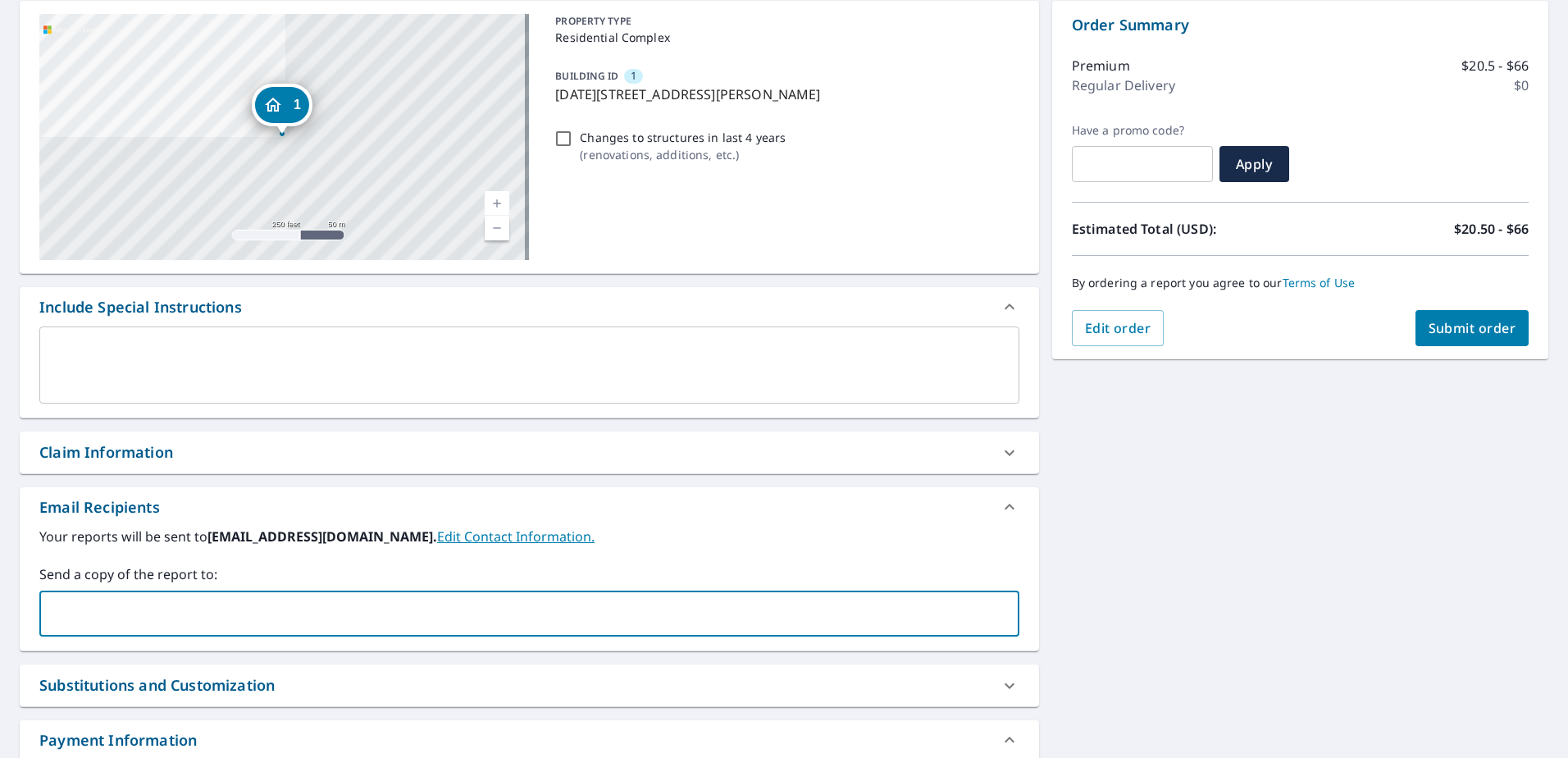
click at [296, 620] on input "text" at bounding box center [517, 613] width 941 height 31
type input "jaykob"
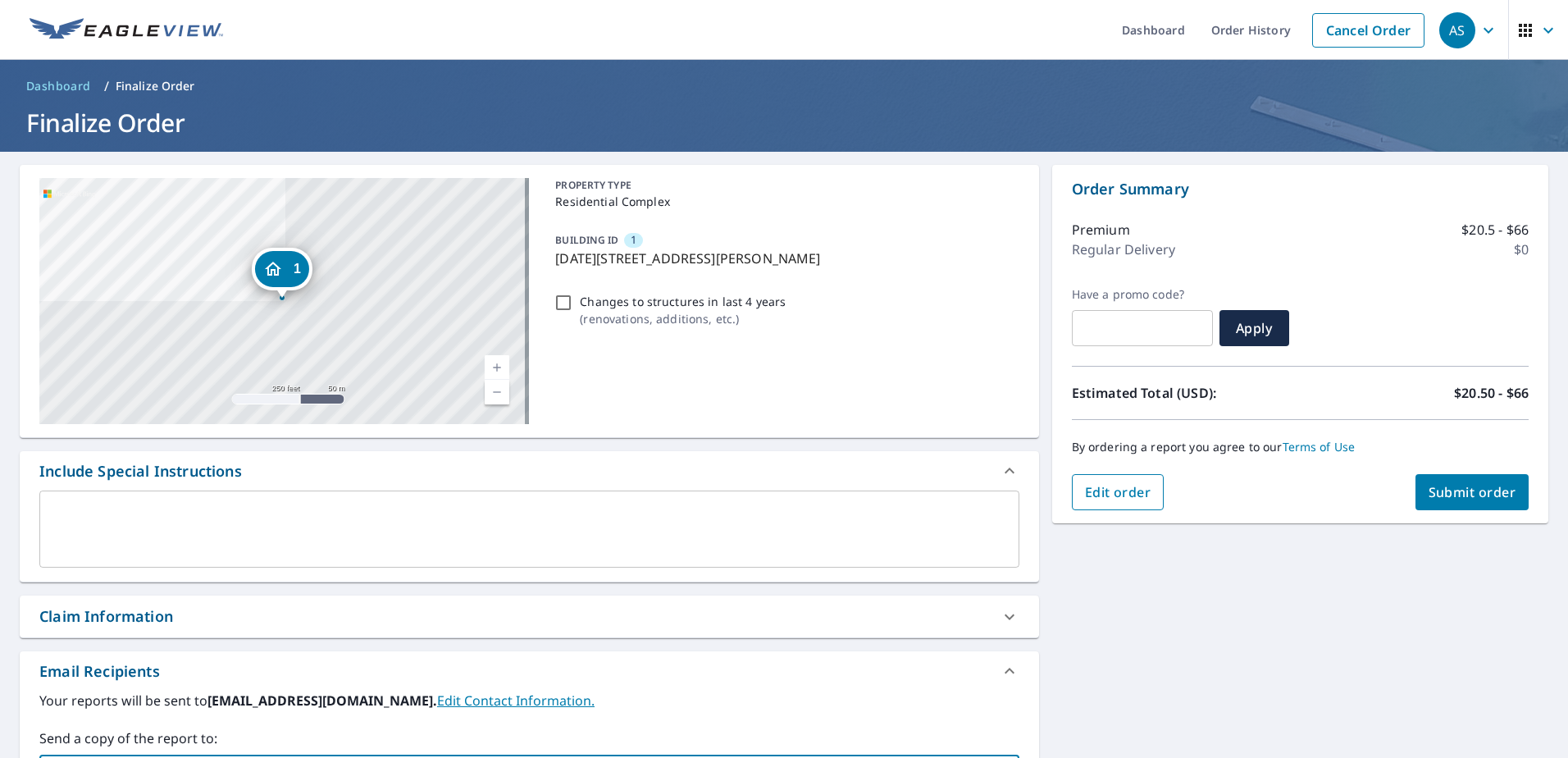
type input "[PERSON_NAME]"
click at [1102, 491] on span "Edit order" at bounding box center [1118, 492] width 66 height 18
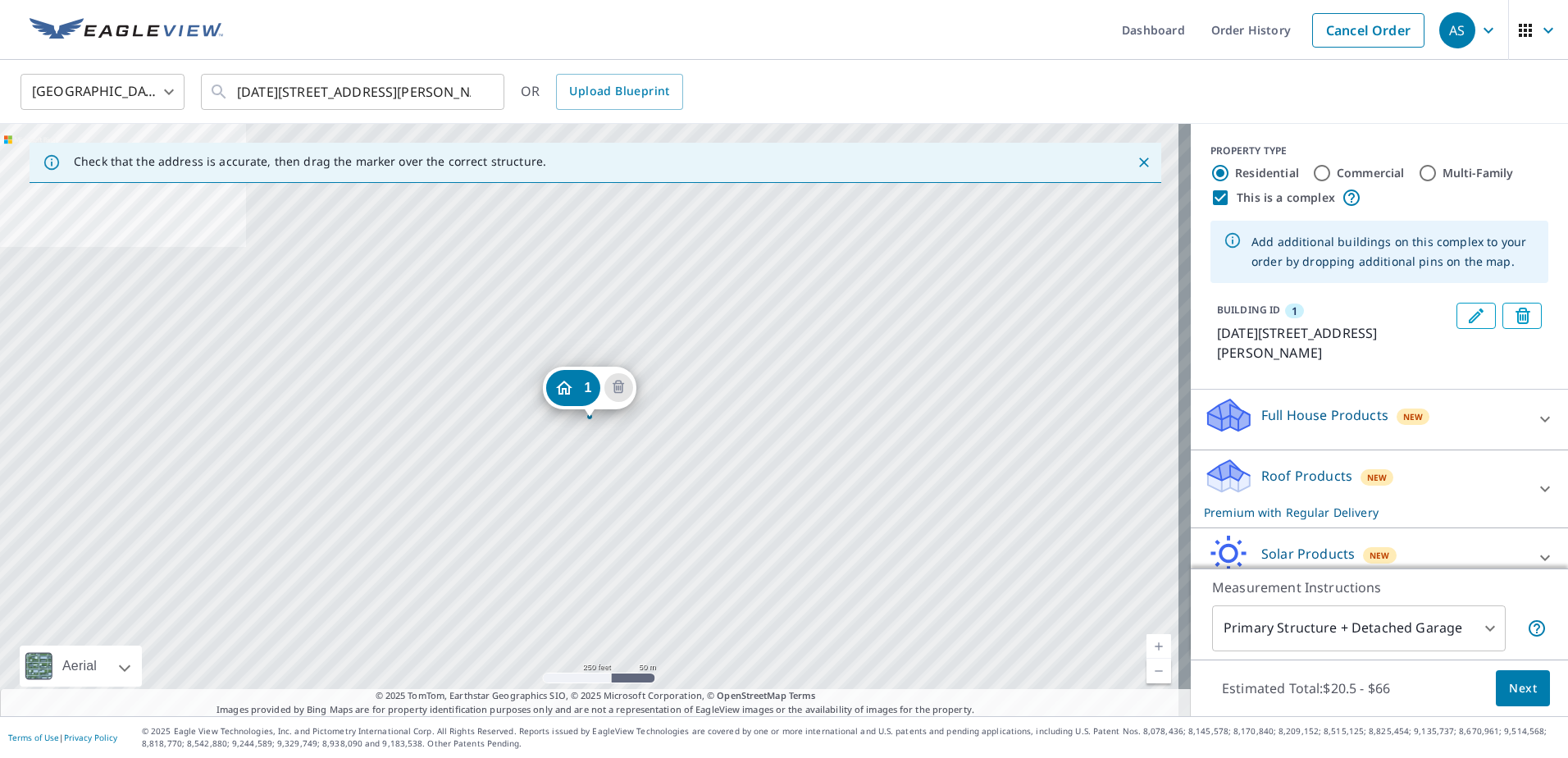
click at [1536, 480] on icon at bounding box center [1546, 489] width 20 height 20
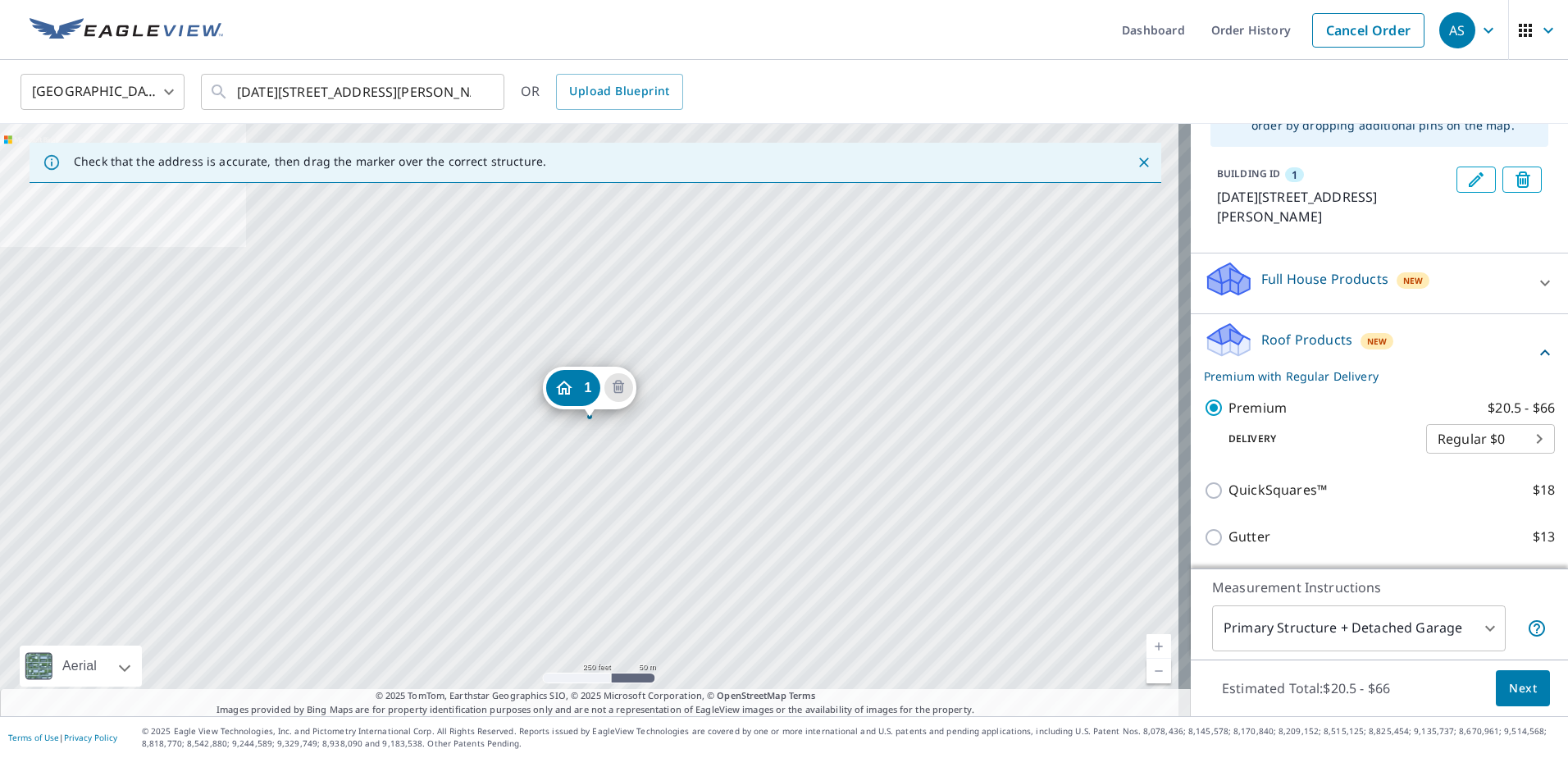
scroll to position [164, 0]
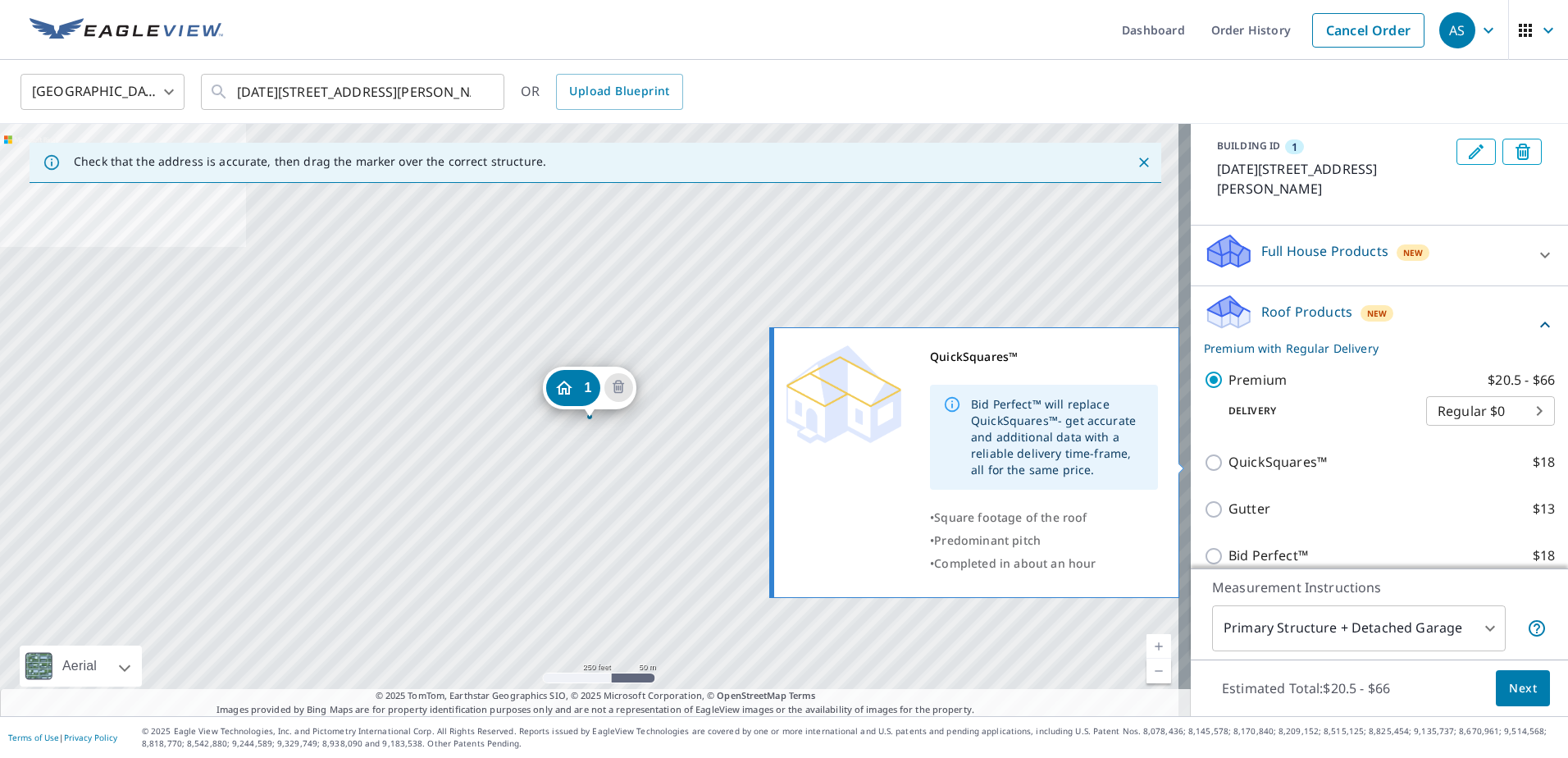
click at [1251, 466] on p "QuickSquares™" at bounding box center [1278, 462] width 99 height 21
click at [1229, 466] on input "QuickSquares™ $18" at bounding box center [1216, 463] width 24 height 20
checkbox input "true"
checkbox input "false"
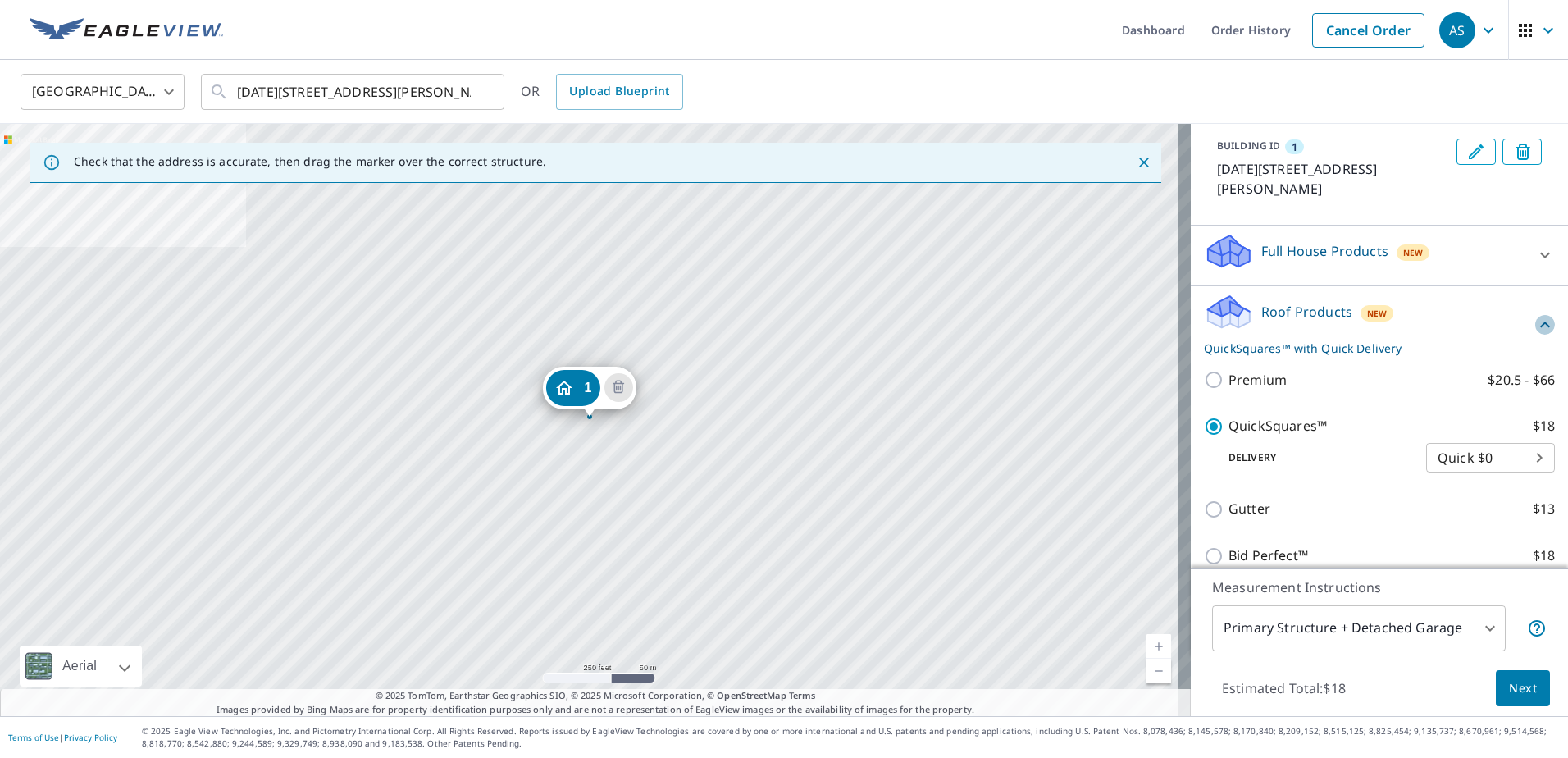
click at [1536, 328] on icon at bounding box center [1546, 325] width 20 height 20
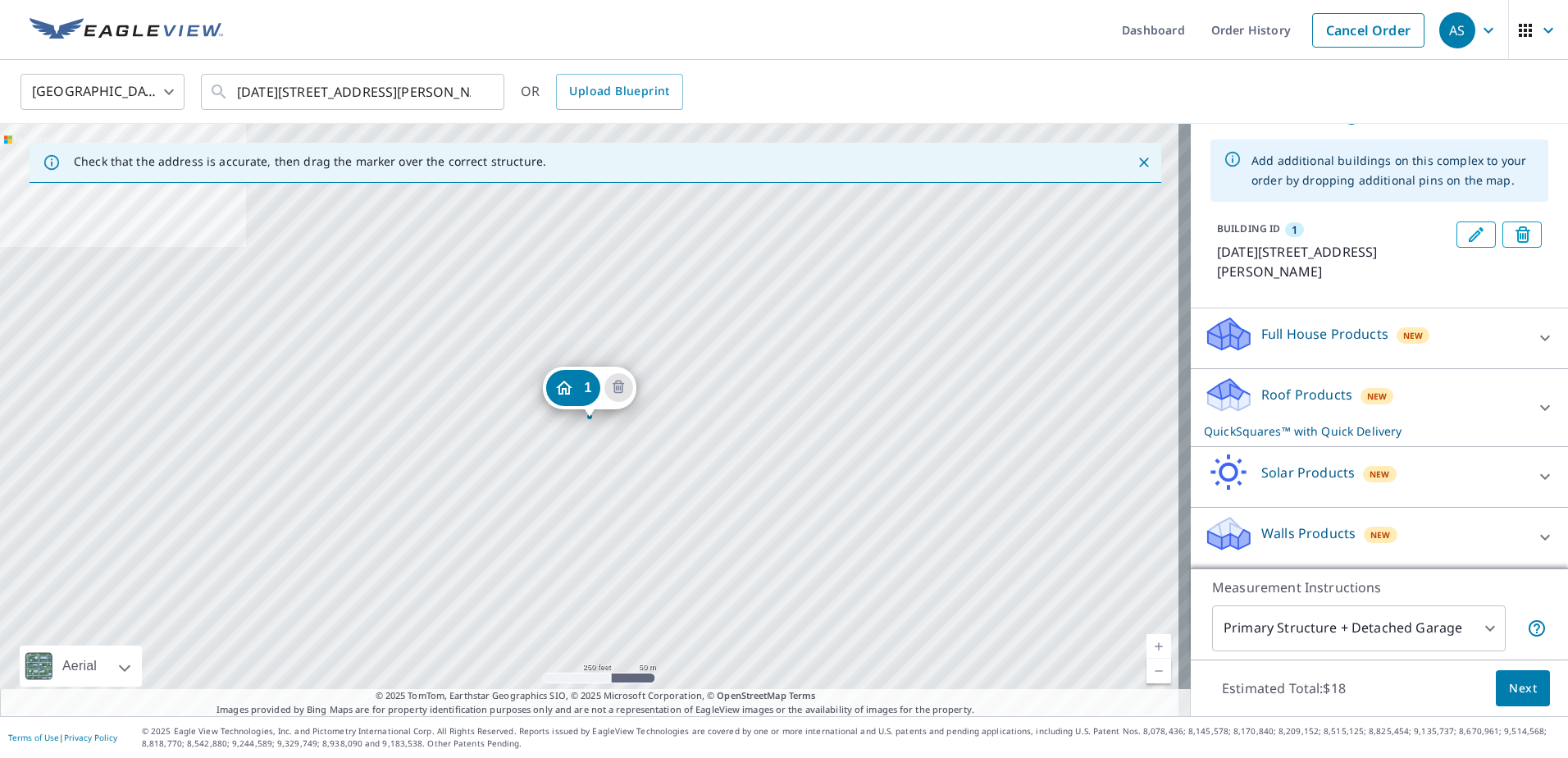
scroll to position [81, 0]
click at [1510, 691] on span "Next" at bounding box center [1523, 688] width 28 height 21
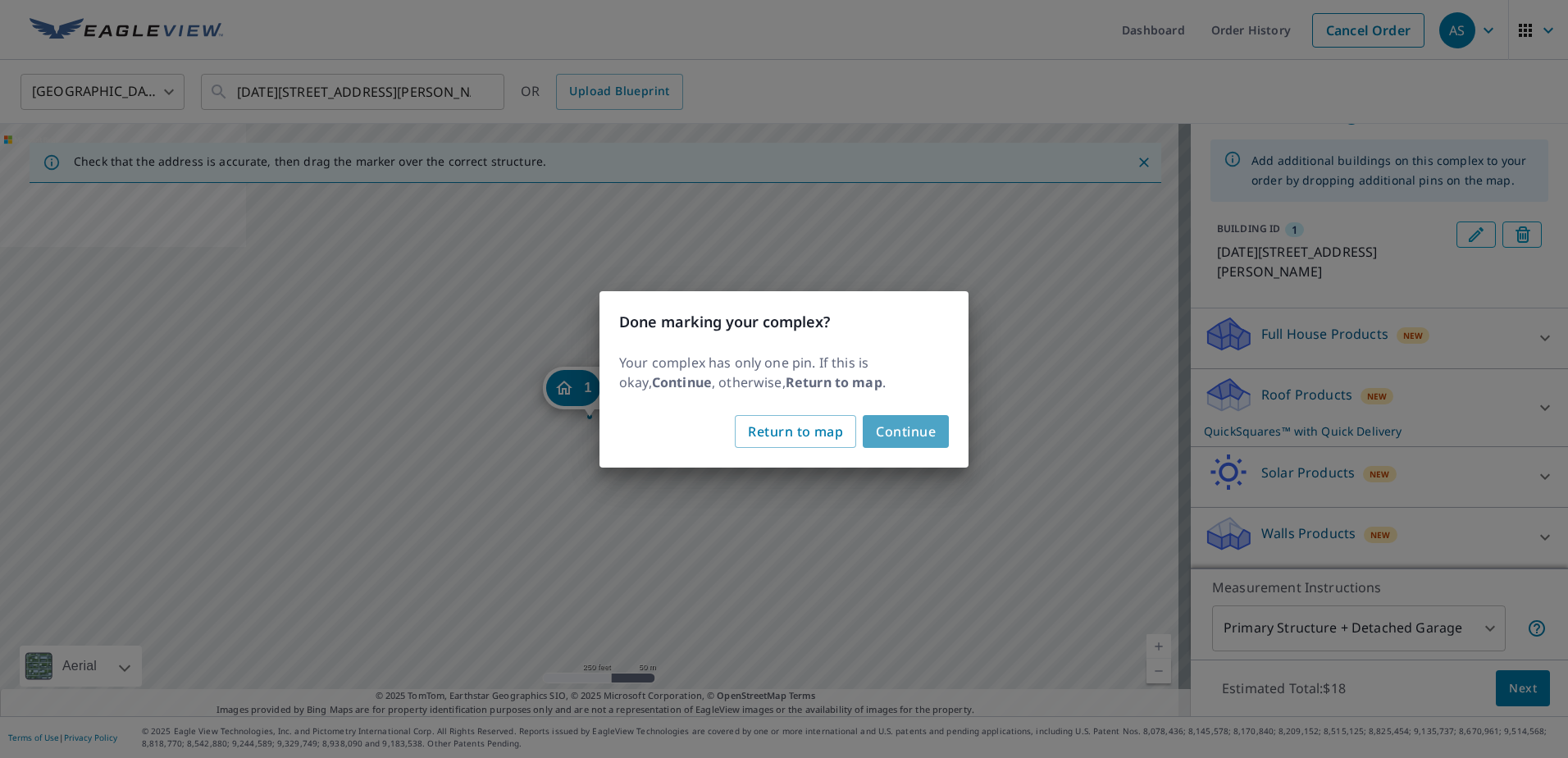
click at [919, 436] on span "Continue" at bounding box center [905, 432] width 60 height 23
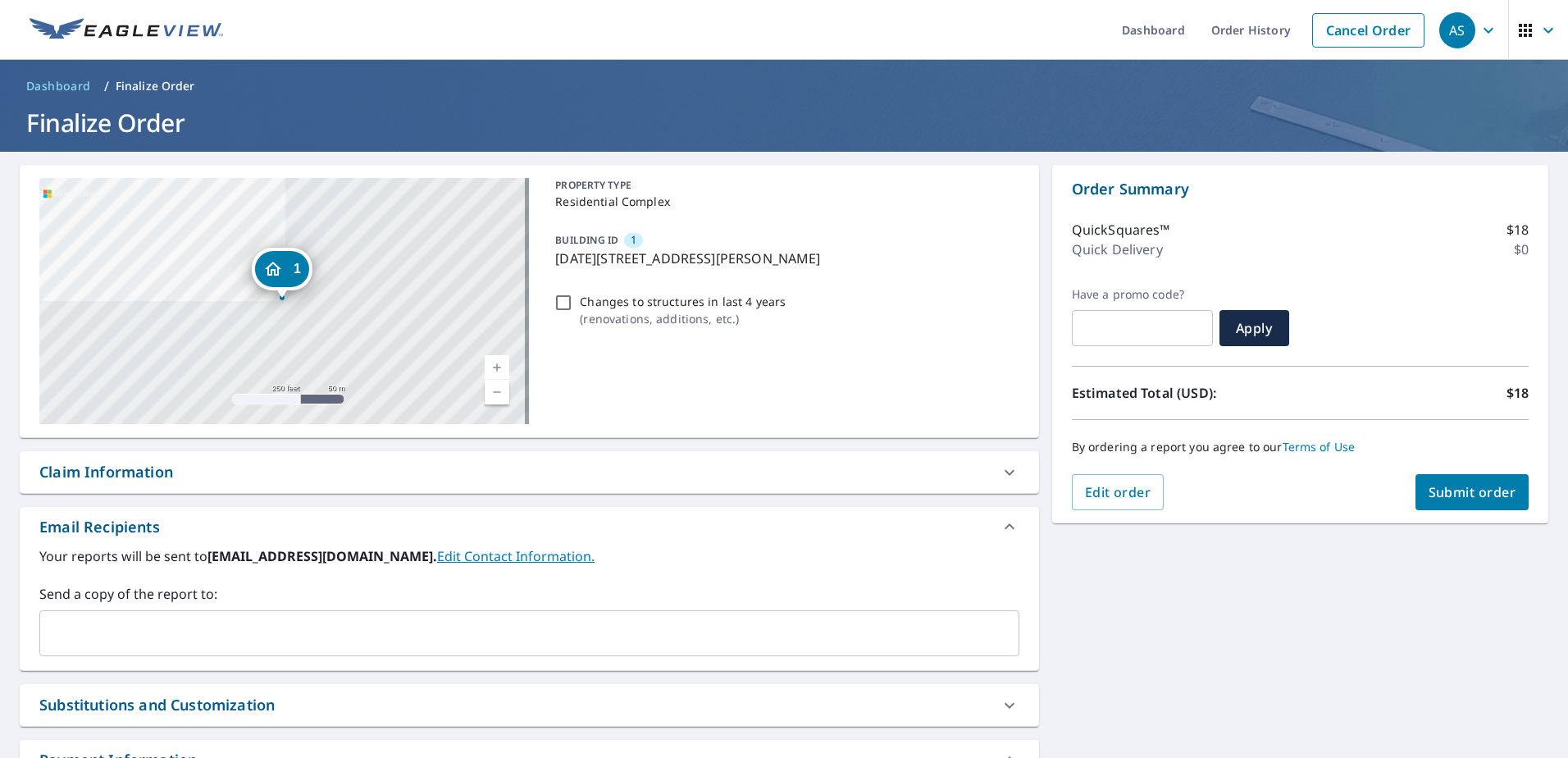
click at [158, 633] on input "text" at bounding box center [517, 633] width 941 height 31
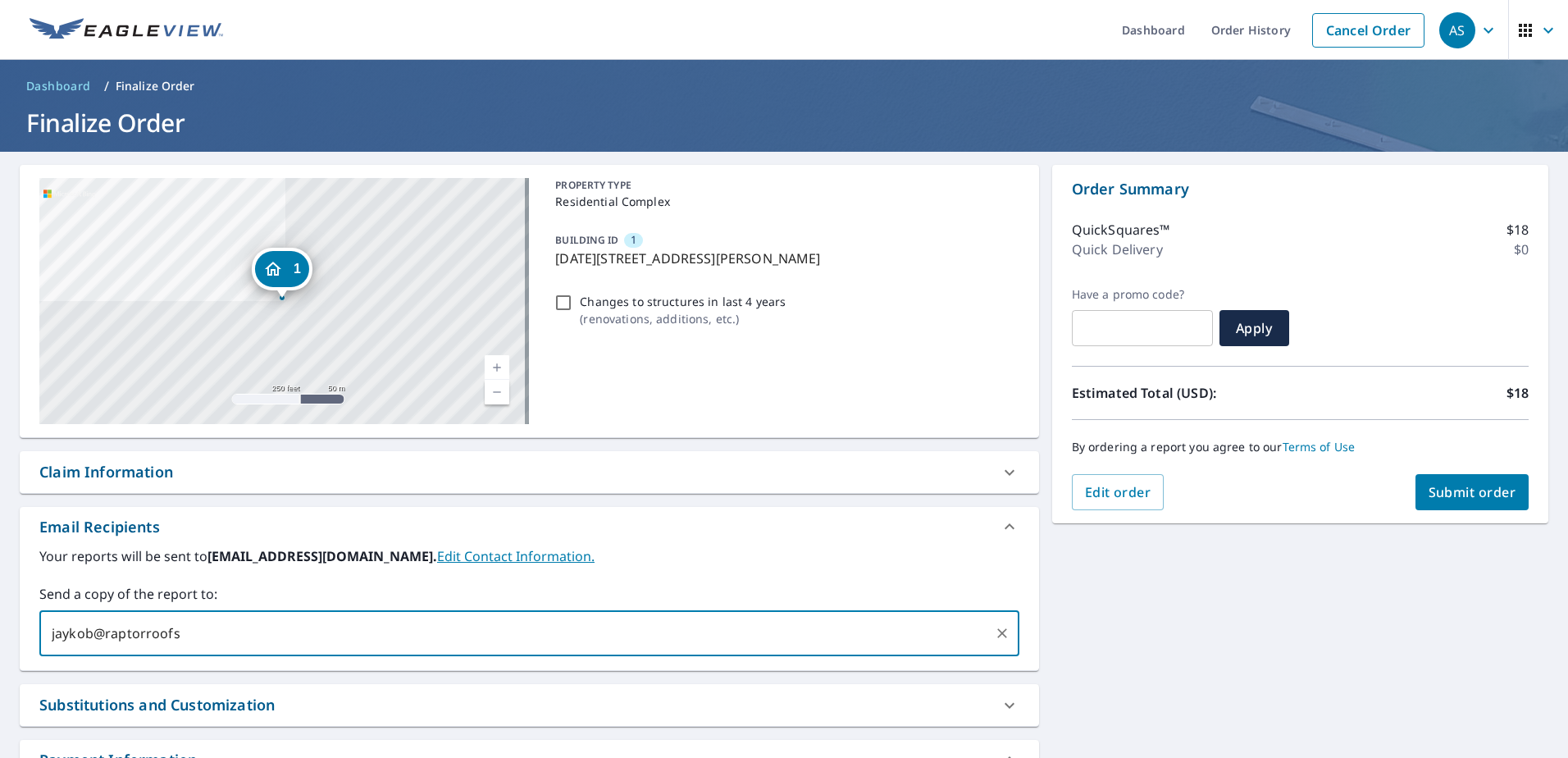
type input "jaykob@raptorroofs."
type input "o"
type input "[EMAIL_ADDRESS][DOMAIN_NAME]"
click at [1453, 489] on span "Submit order" at bounding box center [1473, 492] width 88 height 18
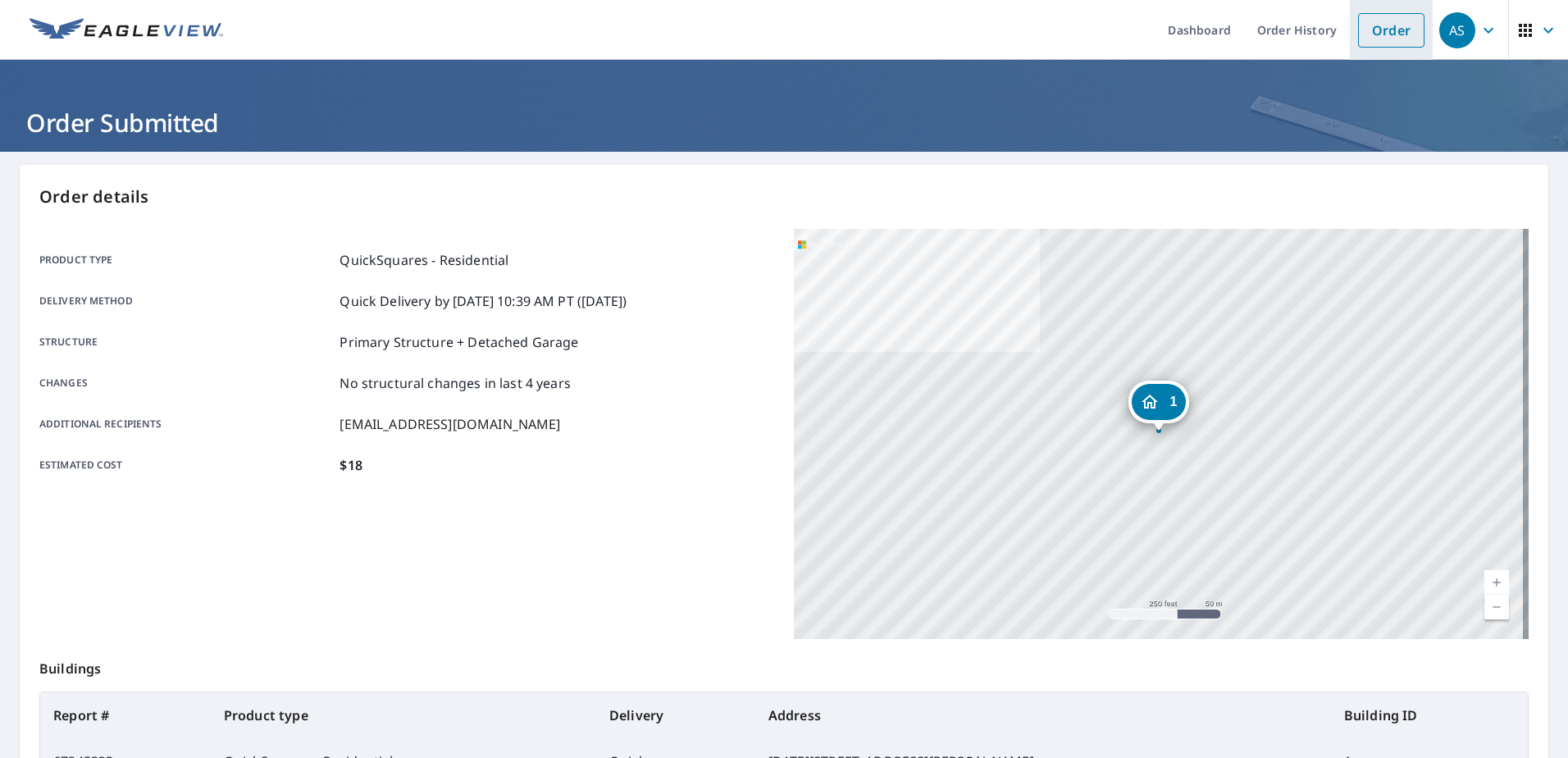
click at [1414, 35] on li "Order" at bounding box center [1391, 30] width 83 height 60
click at [1393, 35] on link "Order" at bounding box center [1391, 31] width 66 height 34
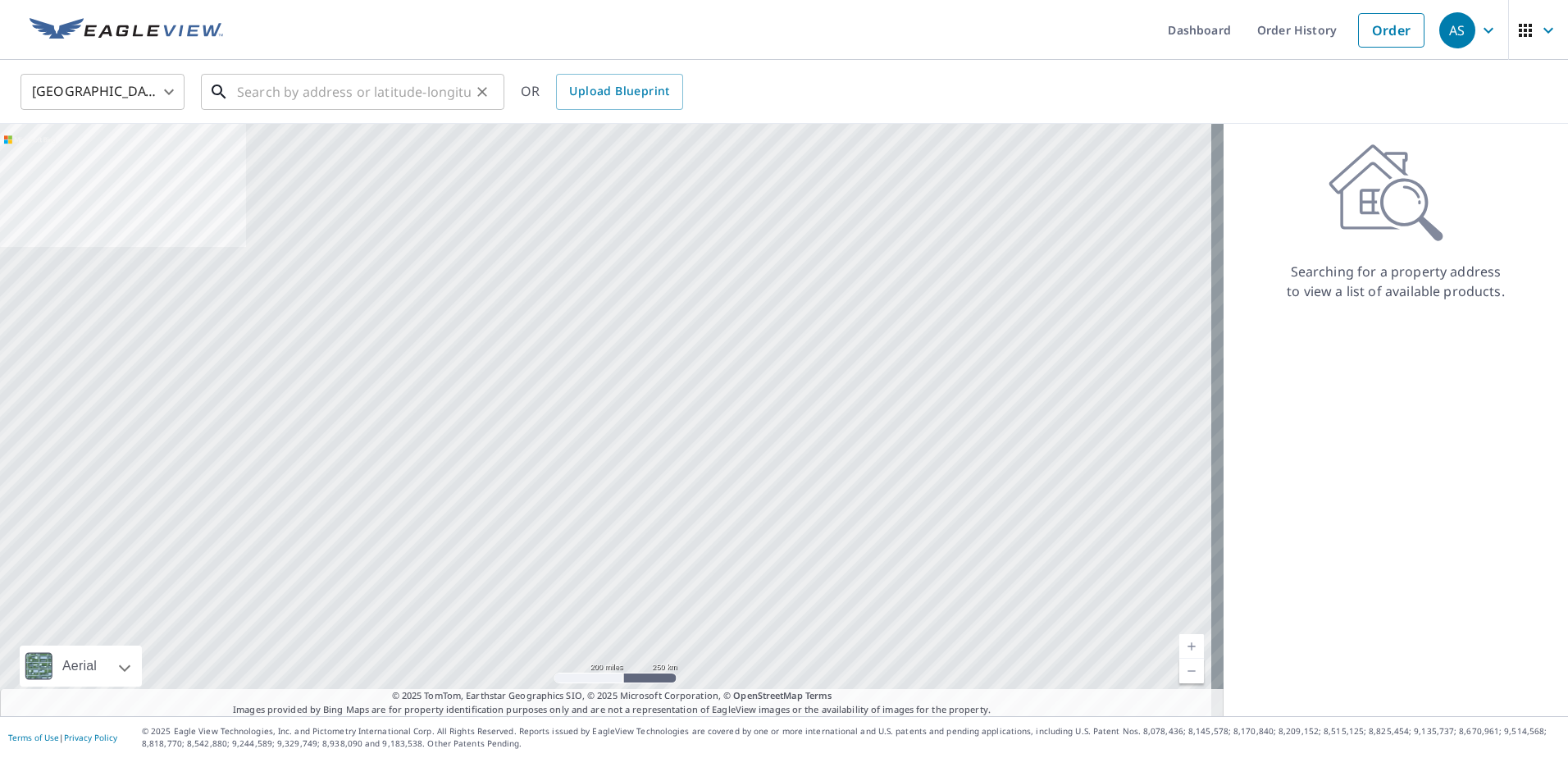
click at [413, 97] on input "text" at bounding box center [354, 92] width 233 height 46
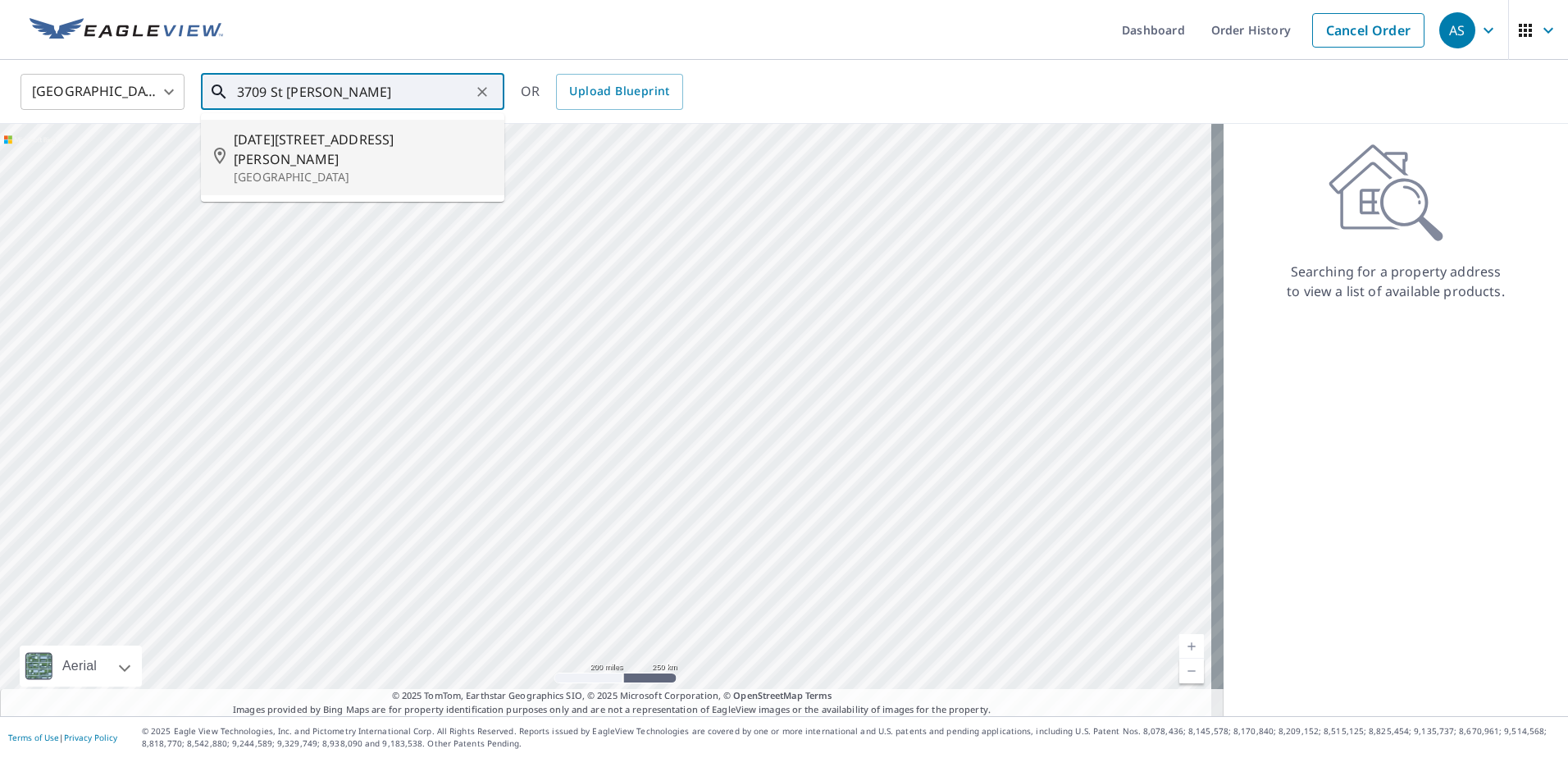
click at [409, 145] on span "[DATE][STREET_ADDRESS][PERSON_NAME]" at bounding box center [362, 149] width 258 height 40
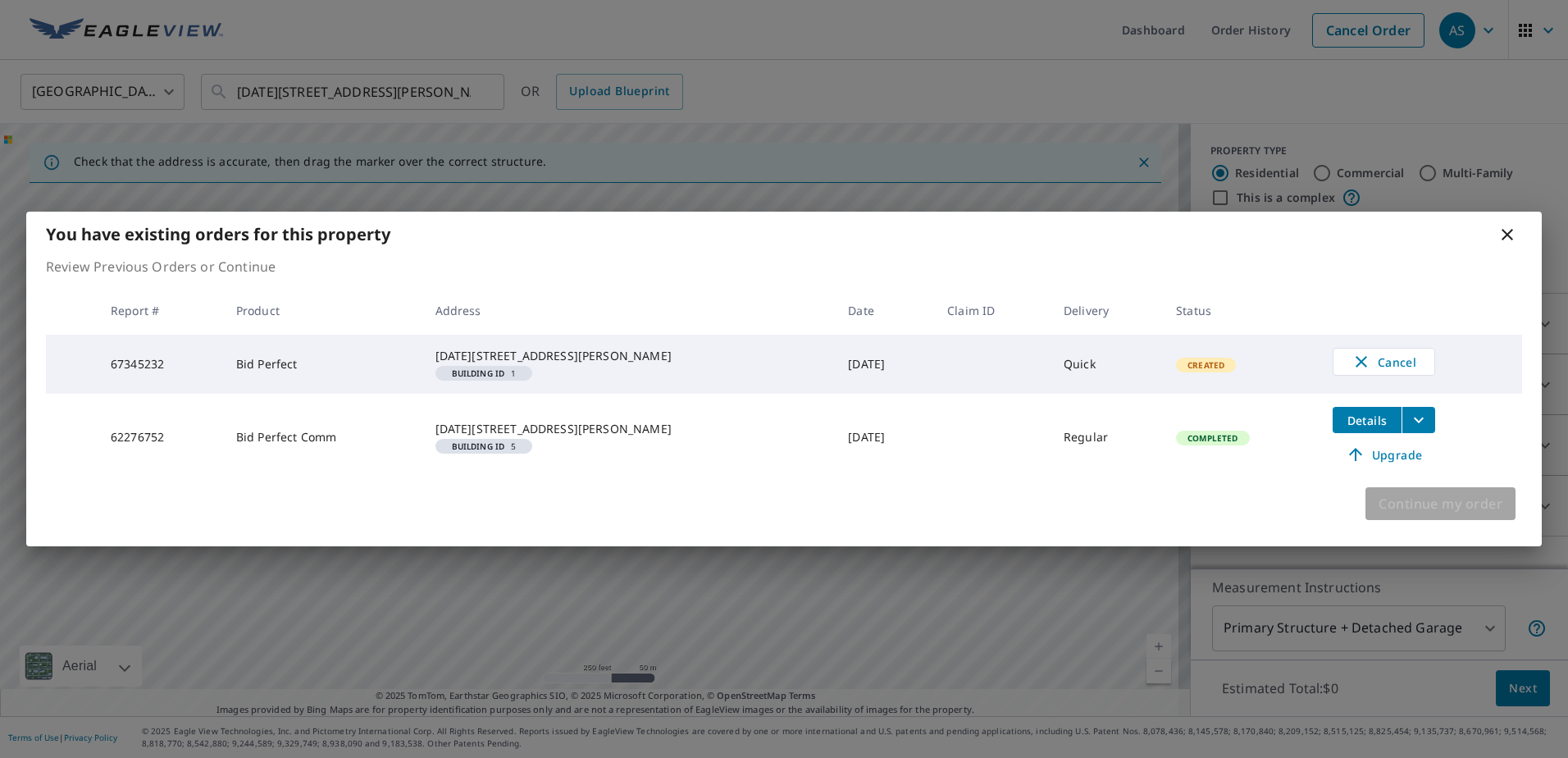
click at [1439, 516] on span "Continue my order" at bounding box center [1440, 504] width 124 height 23
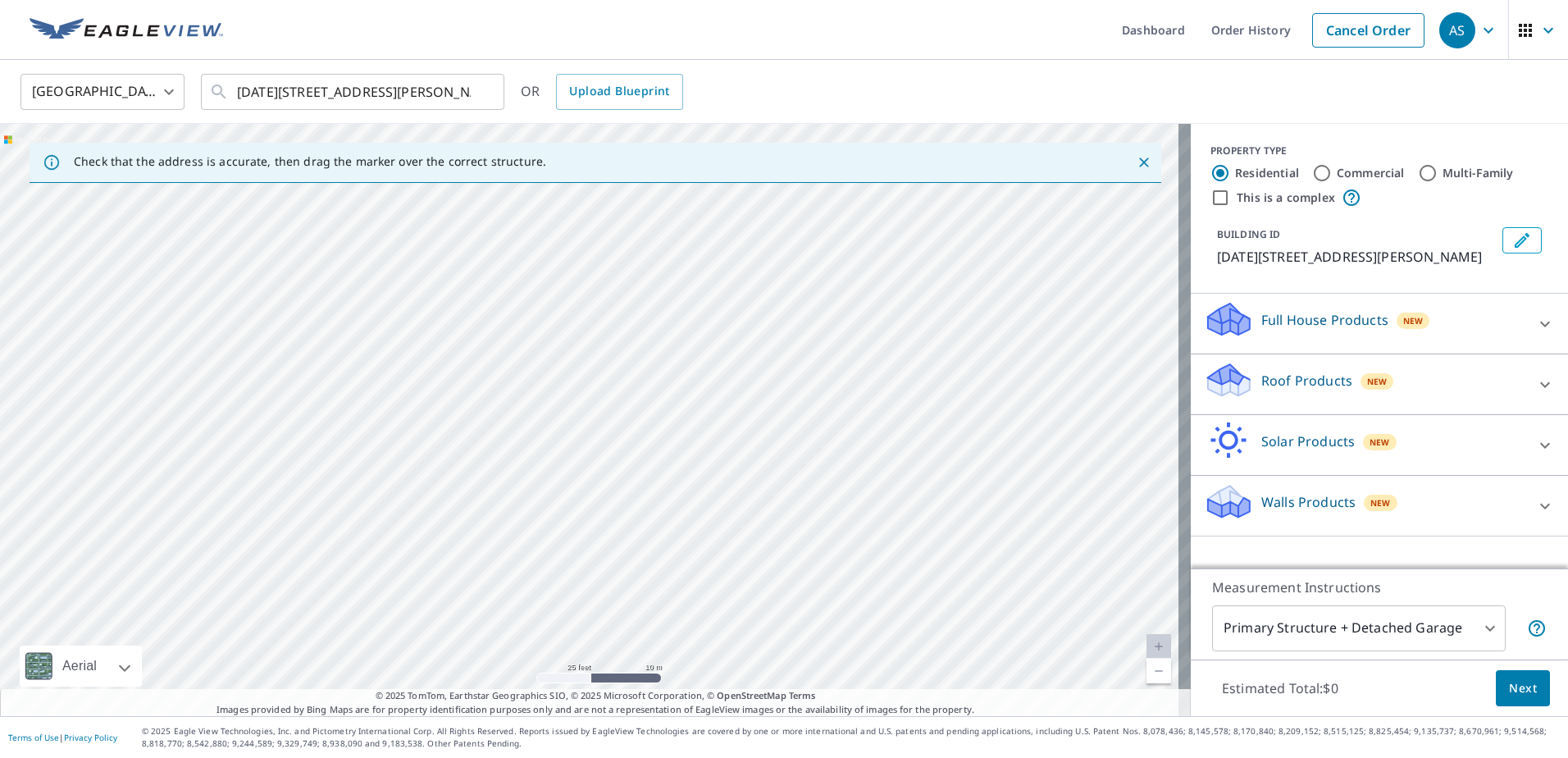
click at [649, 450] on div "[DATE][STREET_ADDRESS][PERSON_NAME]" at bounding box center [595, 419] width 1191 height 592
drag, startPoint x: 618, startPoint y: 545, endPoint x: 736, endPoint y: 308, distance: 264.8
click at [736, 308] on div "[DATE][STREET_ADDRESS][PERSON_NAME]" at bounding box center [595, 419] width 1191 height 592
click at [416, 612] on div "[DATE][STREET_ADDRESS][PERSON_NAME]" at bounding box center [595, 419] width 1191 height 592
click at [266, 87] on input "[DATE][STREET_ADDRESS][PERSON_NAME]" at bounding box center [354, 92] width 233 height 46
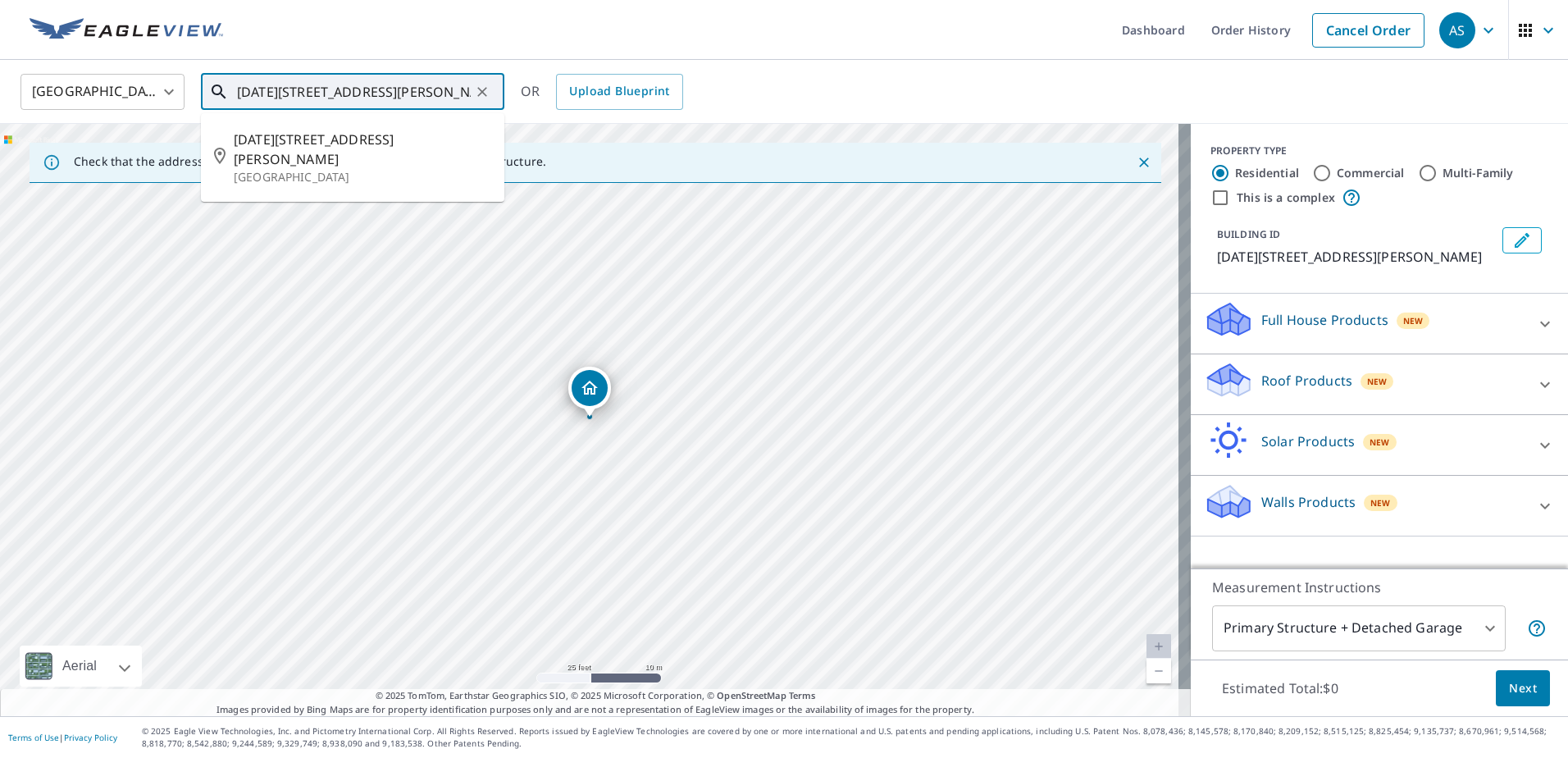
type input "[DATE][STREET_ADDRESS][PERSON_NAME]"
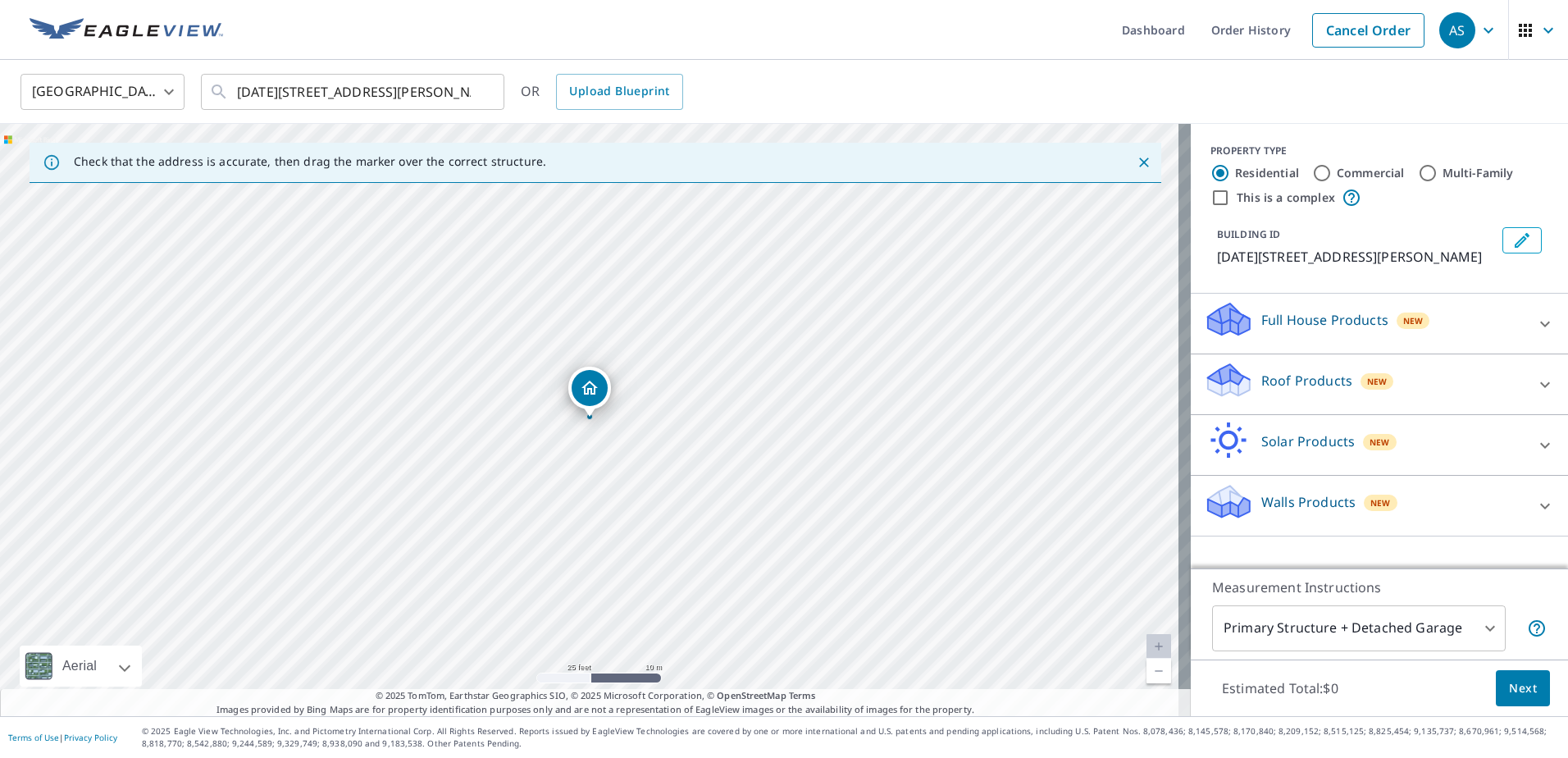
click at [1293, 391] on p "Roof Products" at bounding box center [1307, 381] width 91 height 20
click at [1262, 454] on div "Premium $20.5 - $66" at bounding box center [1379, 431] width 351 height 47
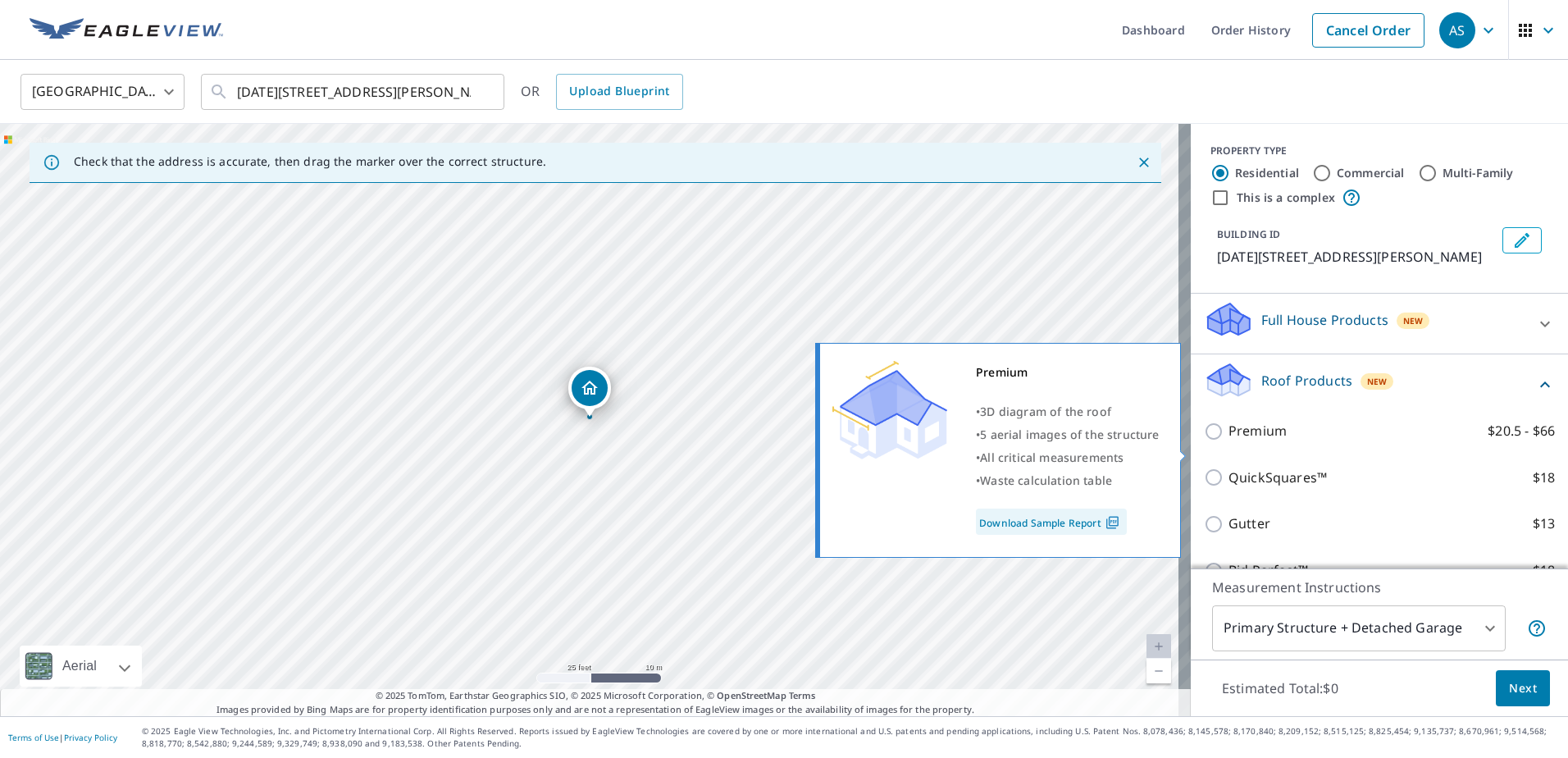
click at [1252, 441] on p "Premium" at bounding box center [1257, 431] width 58 height 21
click at [1229, 441] on input "Premium $20.5 - $66" at bounding box center [1216, 431] width 24 height 20
checkbox input "true"
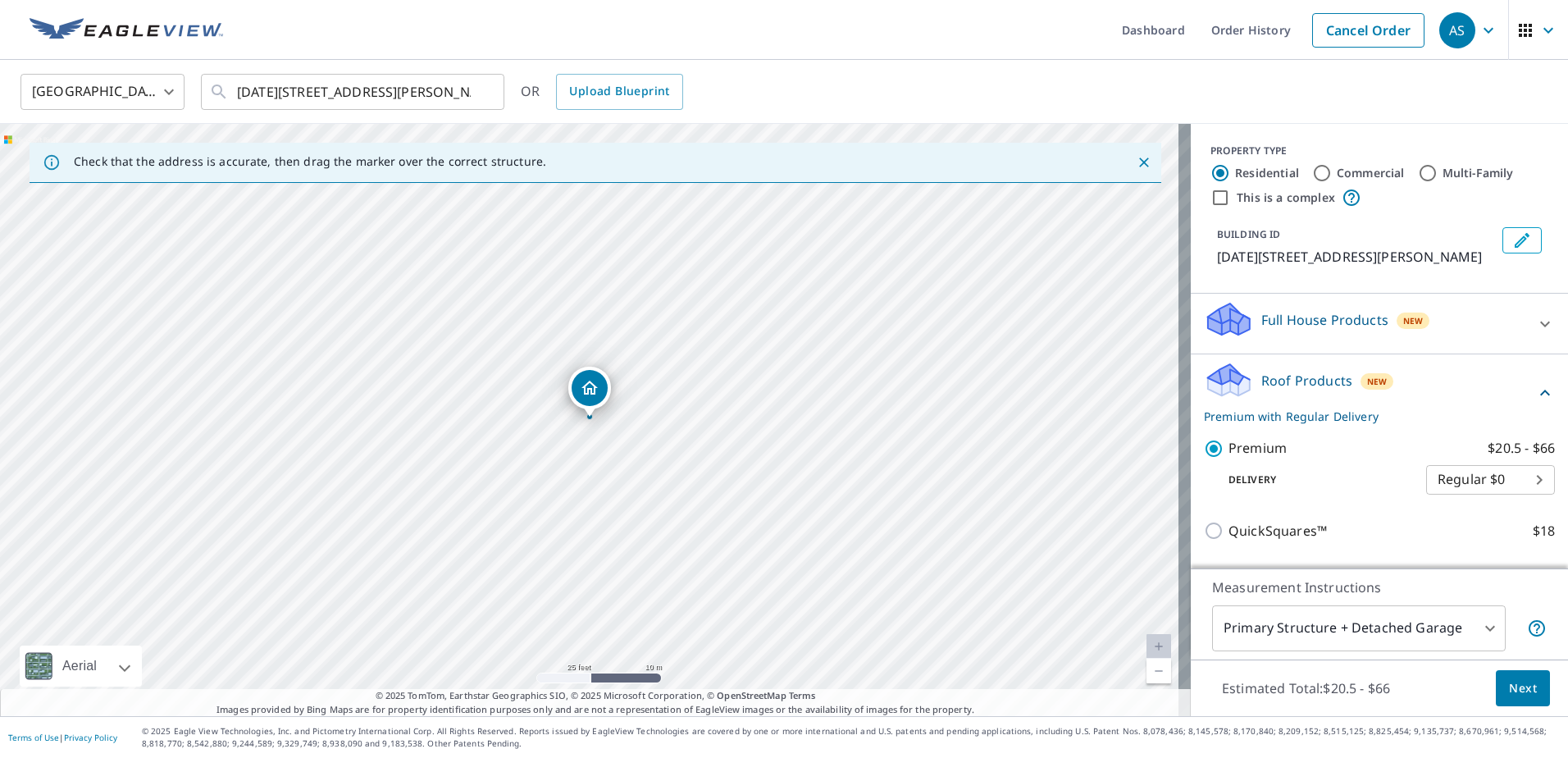
click at [1520, 696] on span "Next" at bounding box center [1523, 688] width 28 height 21
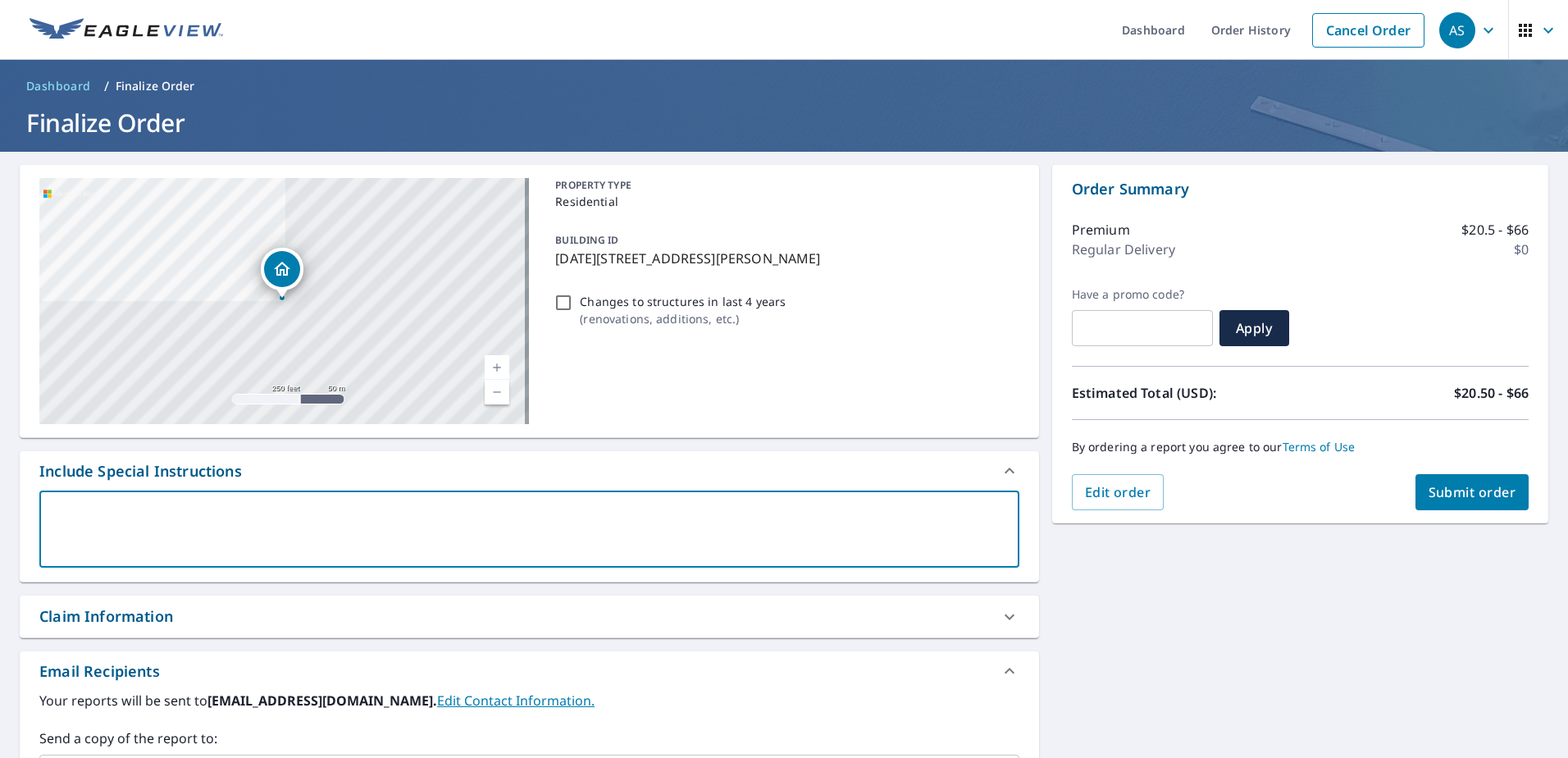
click at [252, 525] on textarea at bounding box center [530, 530] width 957 height 47
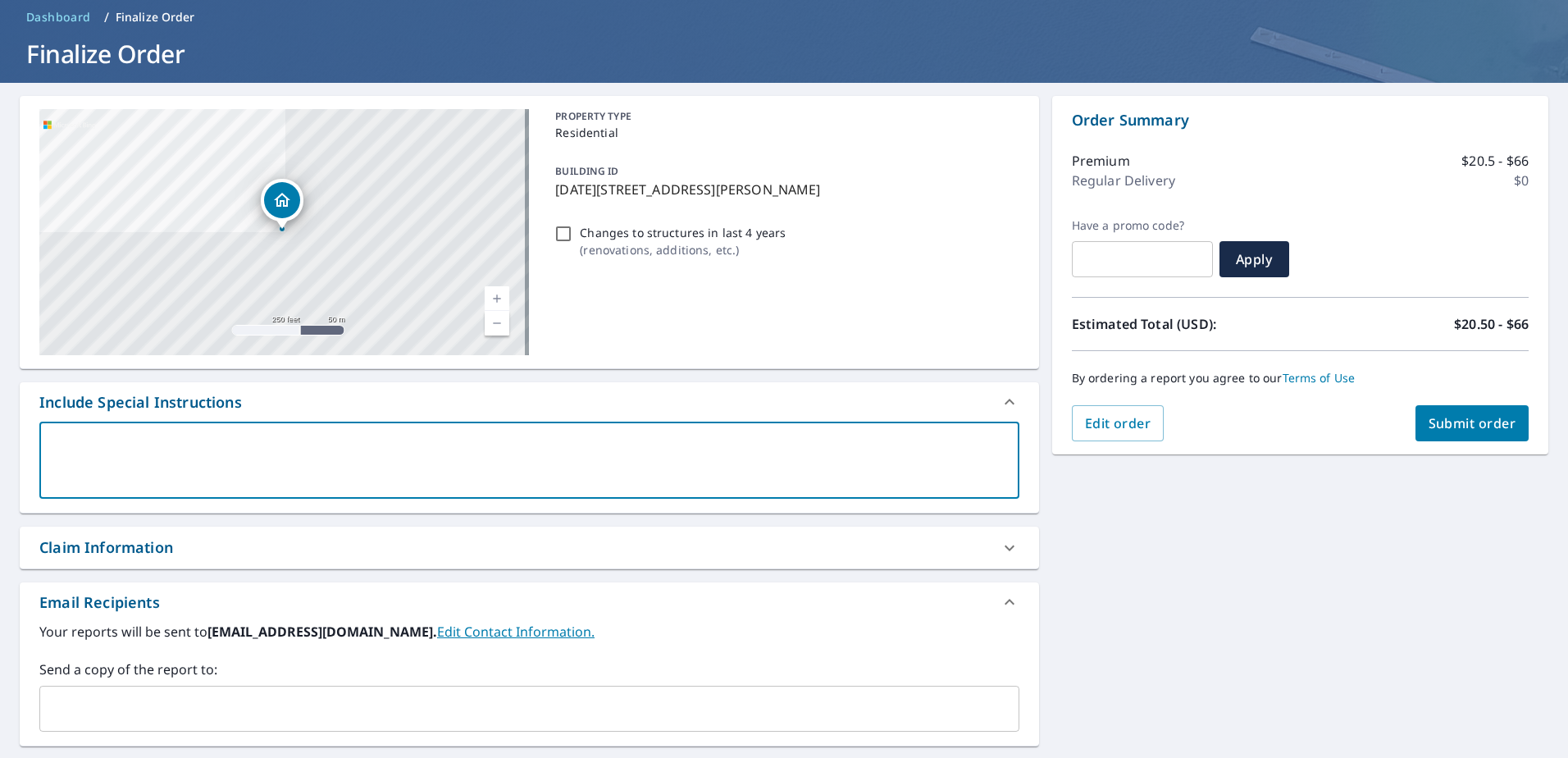
scroll to position [164, 0]
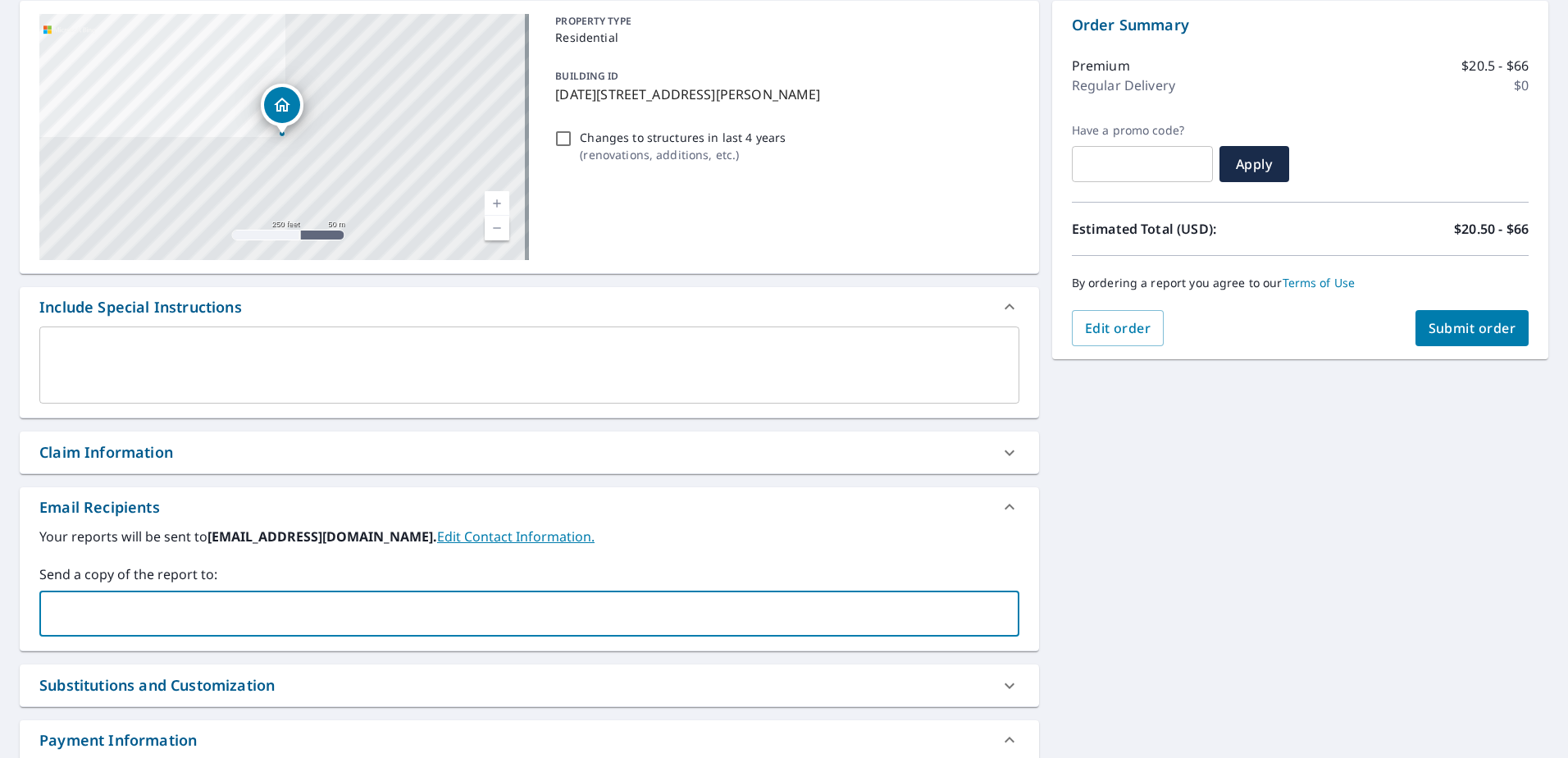
click at [197, 620] on input "text" at bounding box center [517, 613] width 941 height 31
type input "[EMAIL_ADDRESS][DOMAIN_NAME]"
click at [1452, 333] on span "Submit order" at bounding box center [1473, 328] width 88 height 18
